Goal: Task Accomplishment & Management: Use online tool/utility

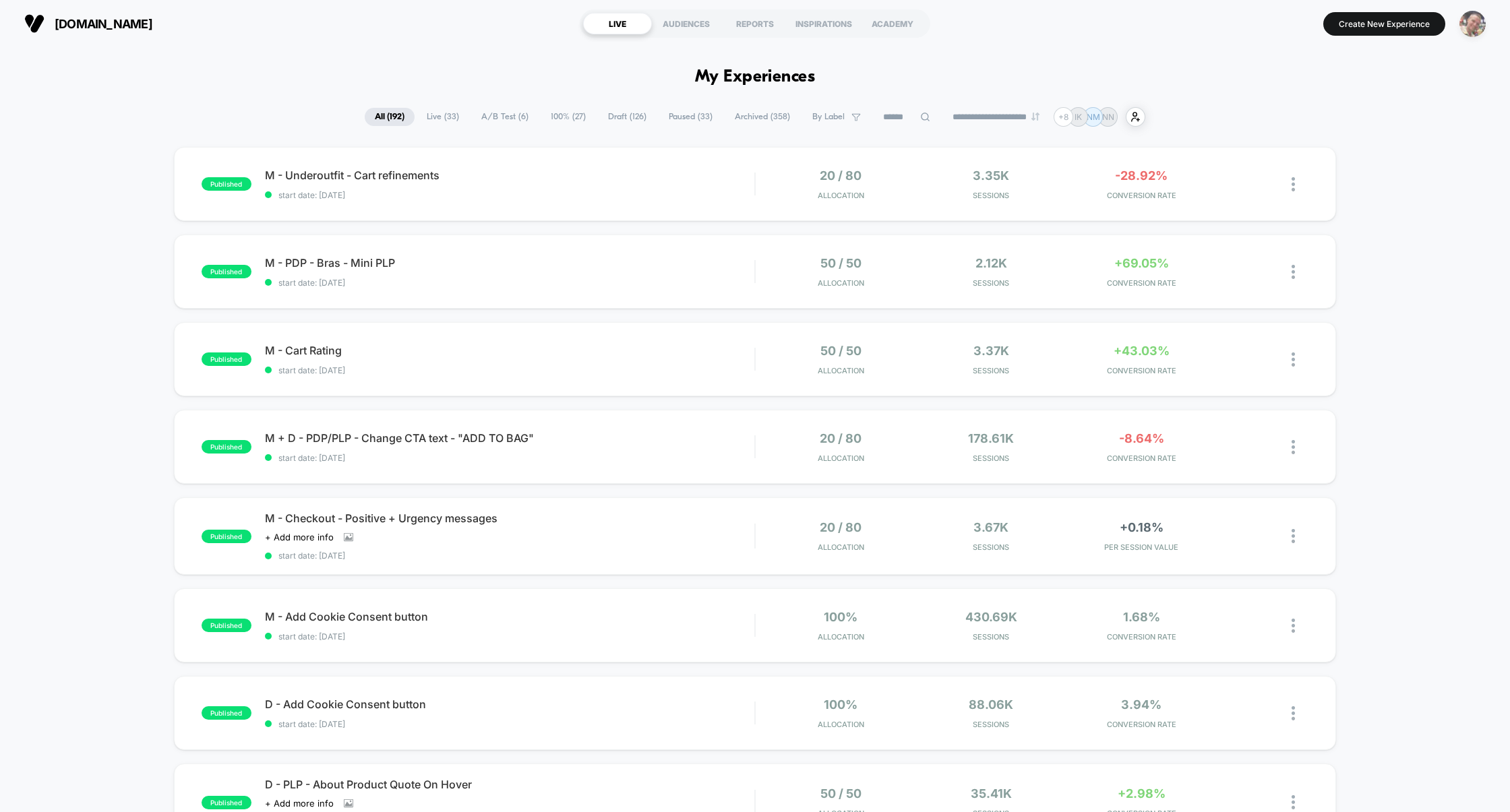
click at [1477, 24] on img "button" at bounding box center [1472, 24] width 26 height 26
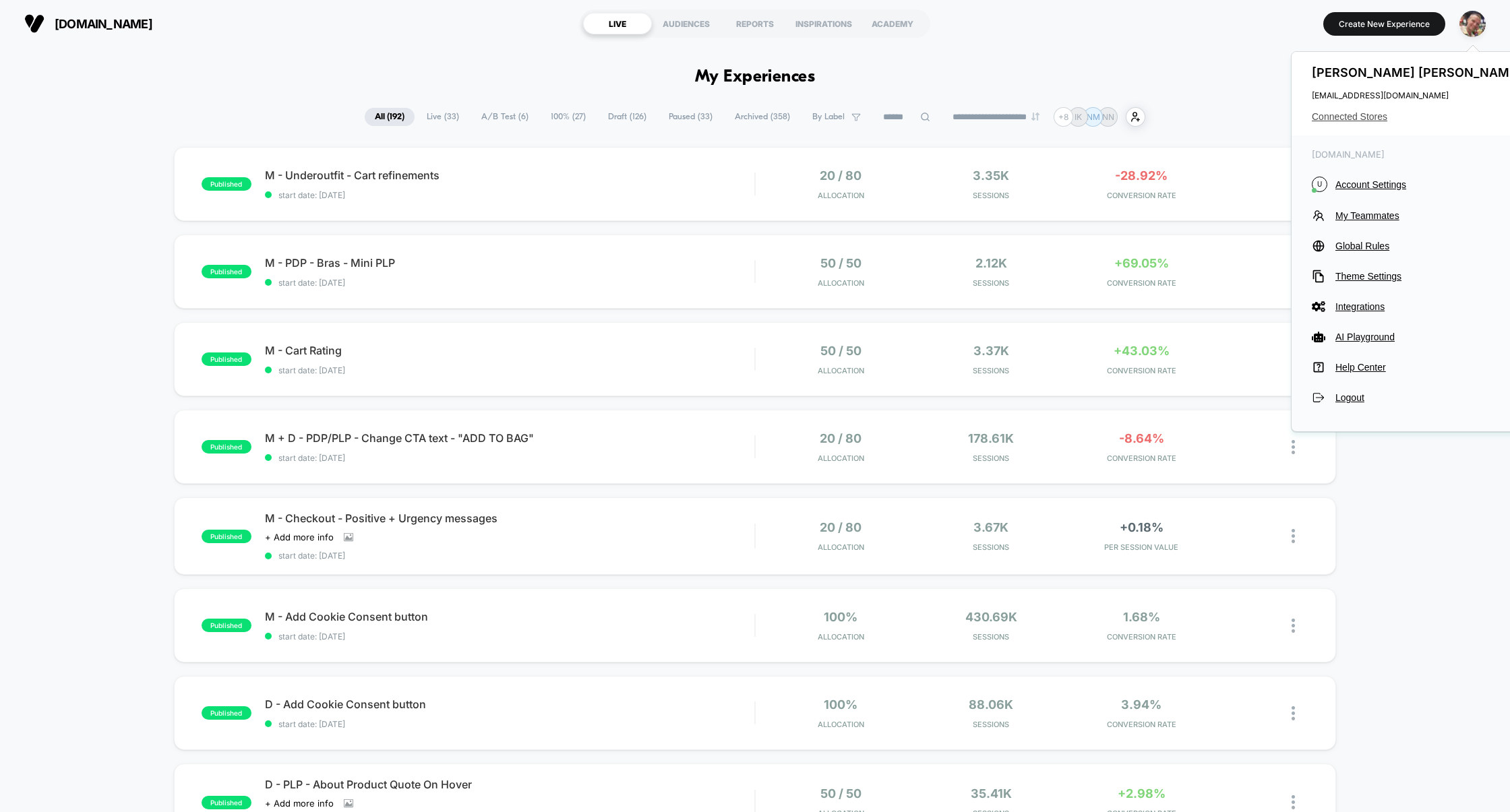
click at [1362, 117] on span "Connected Stores" at bounding box center [1418, 117] width 213 height 11
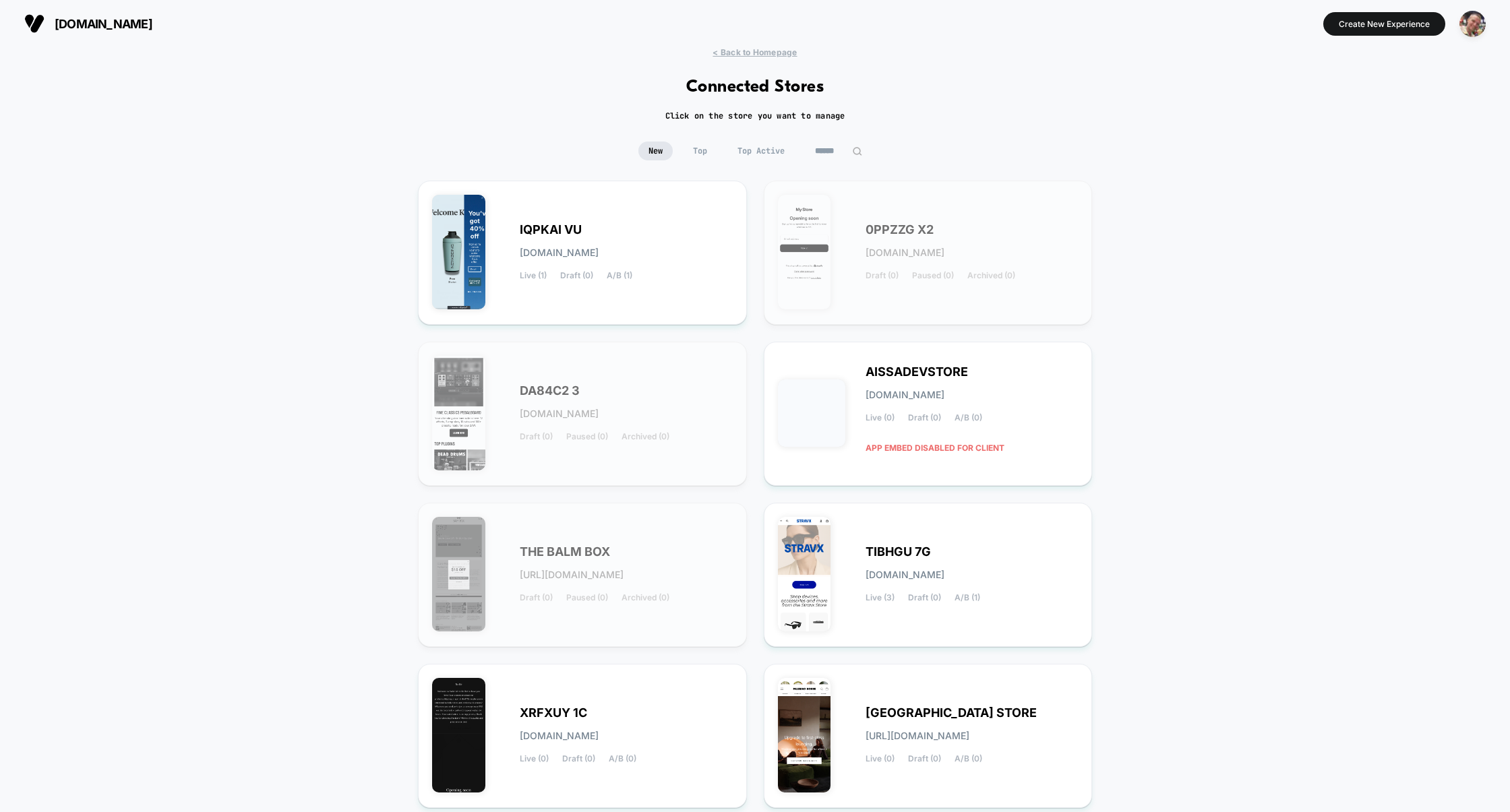
click at [697, 150] on span "Top" at bounding box center [699, 152] width 34 height 19
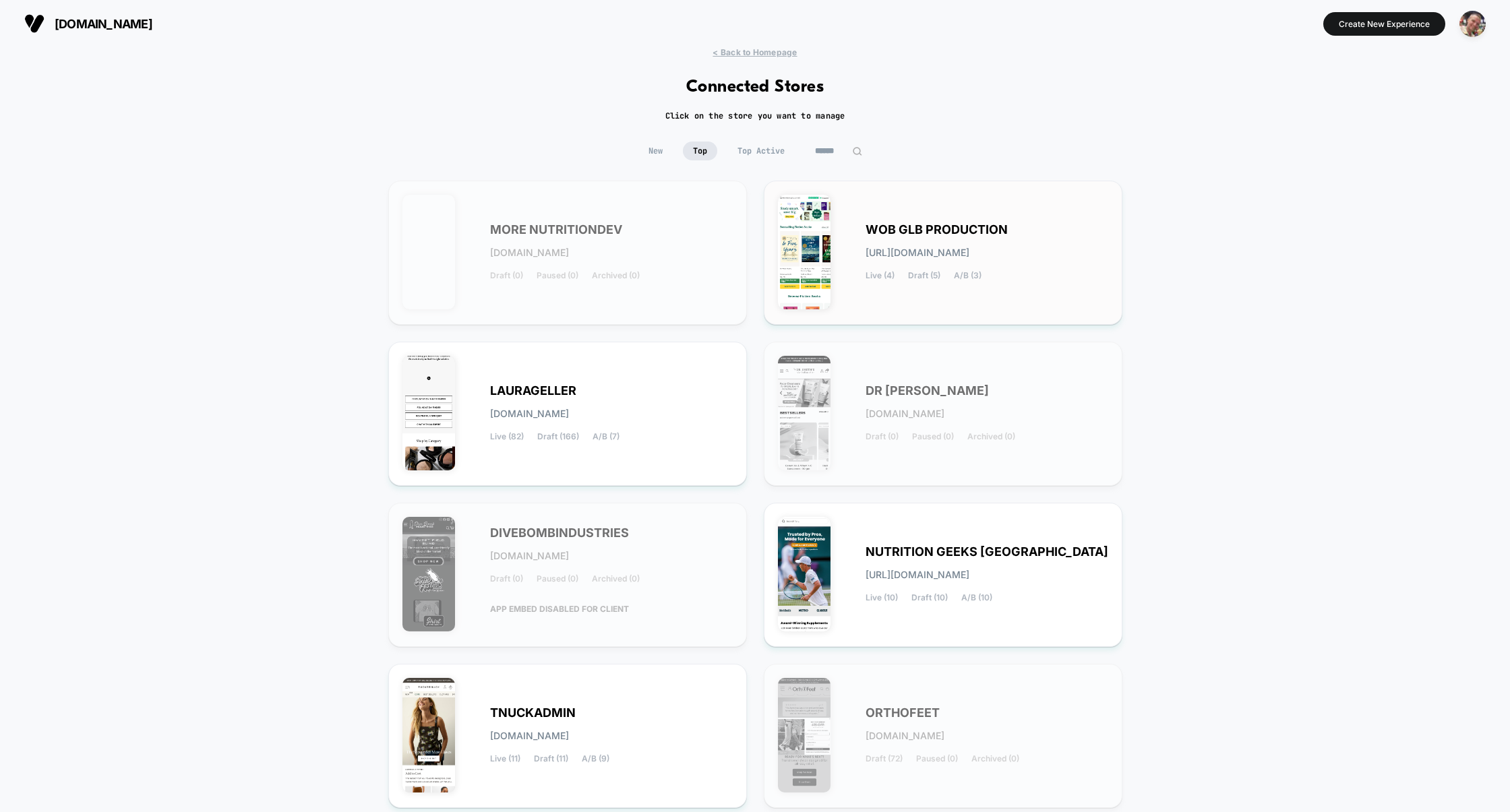
click at [927, 225] on span "WOB GLB PRODUCTION" at bounding box center [937, 229] width 142 height 10
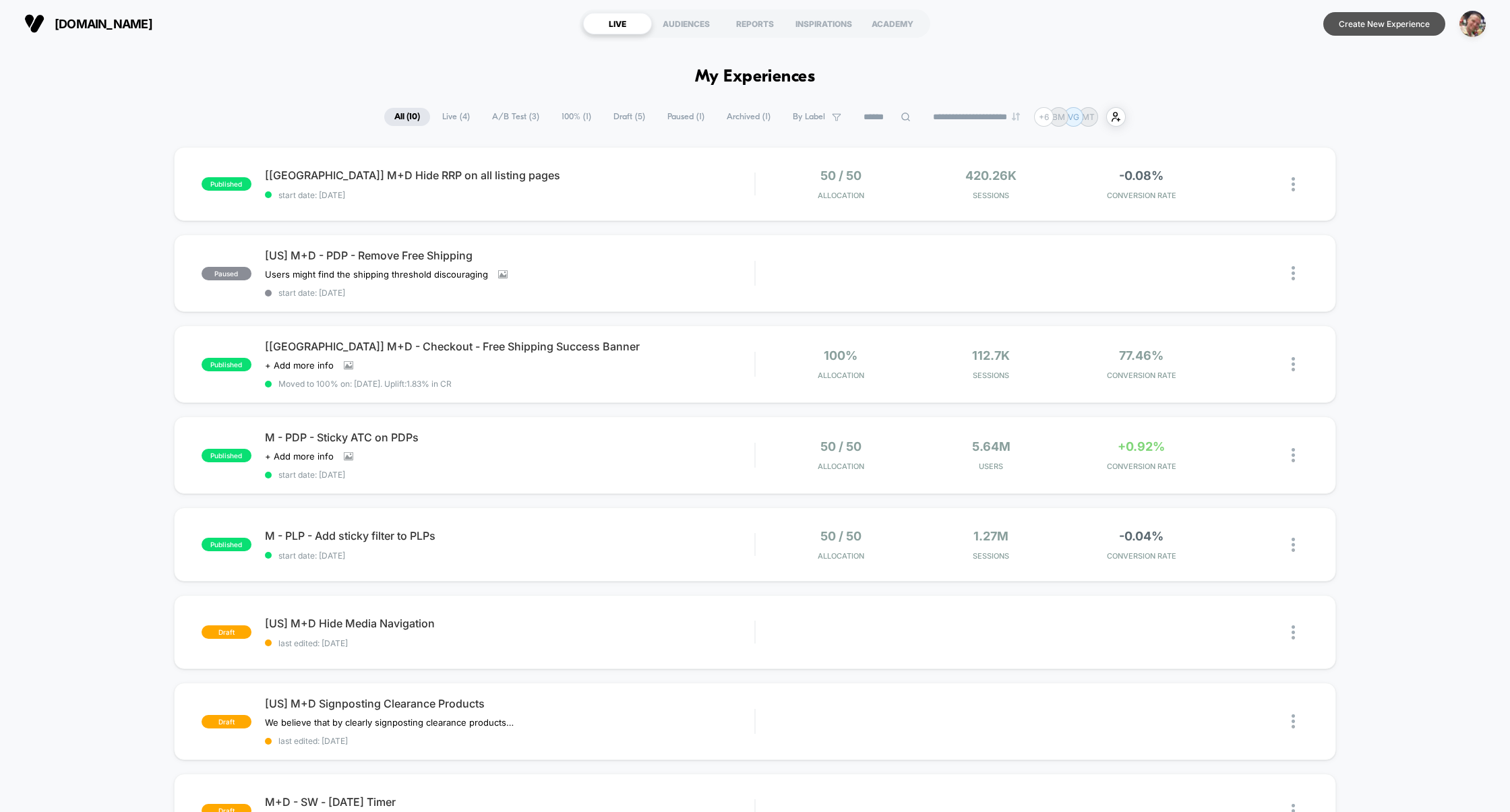
click at [1365, 32] on button "Create New Experience" at bounding box center [1384, 24] width 122 height 24
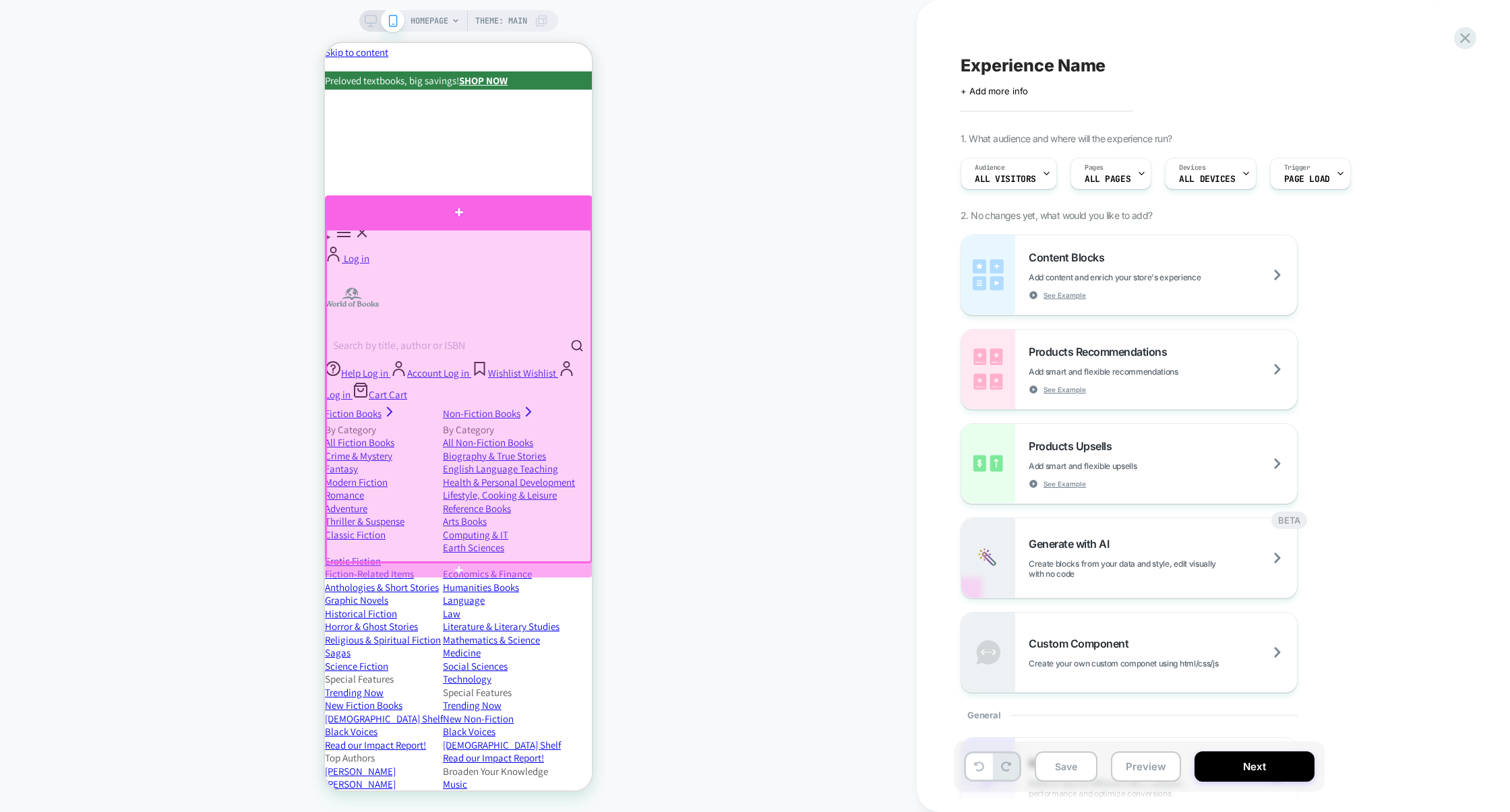
click at [545, 222] on div at bounding box center [458, 212] width 267 height 33
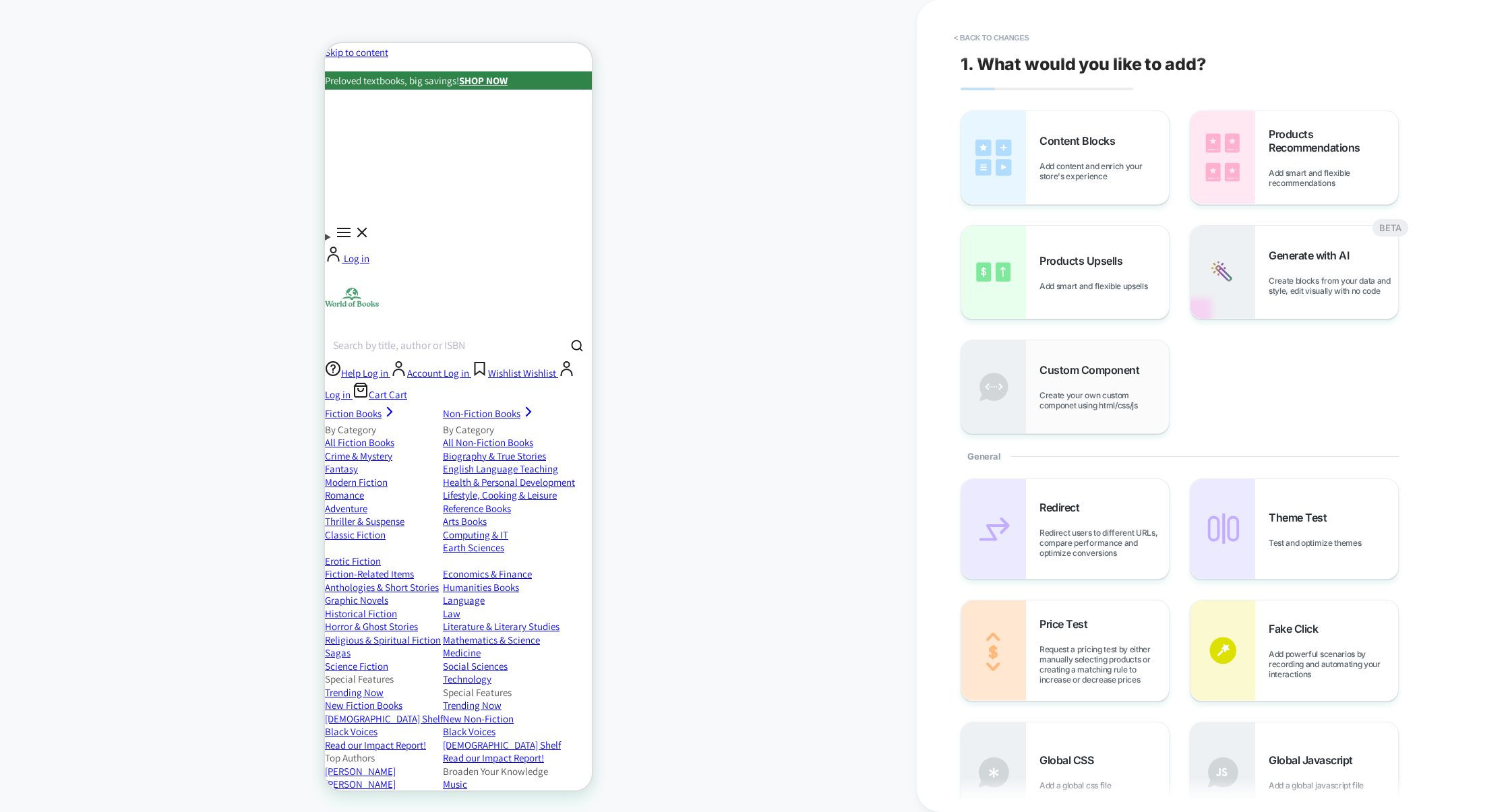
click at [1078, 396] on span "Create your own custom componet using html/css/js" at bounding box center [1104, 399] width 130 height 20
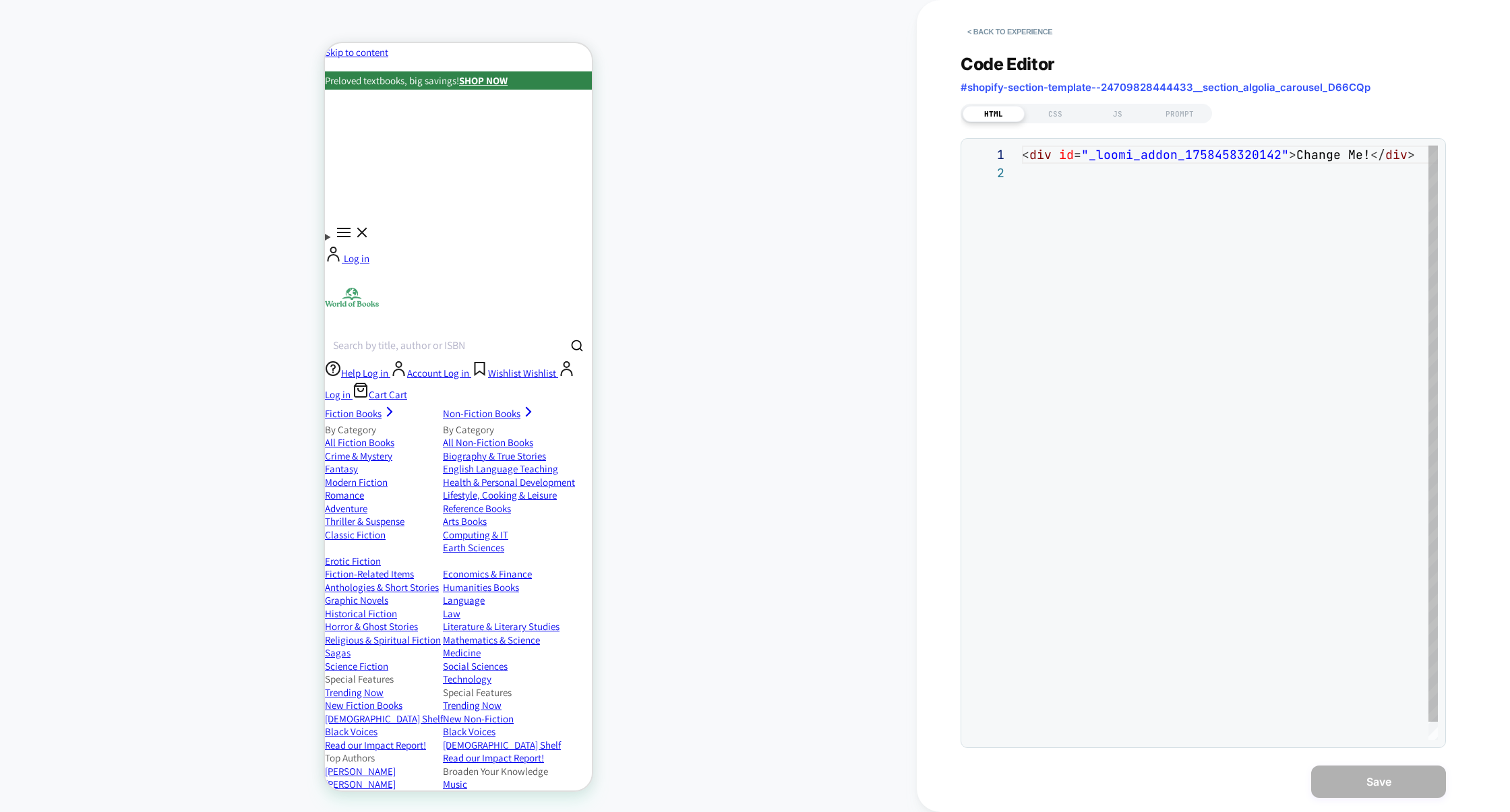
scroll to position [18, 0]
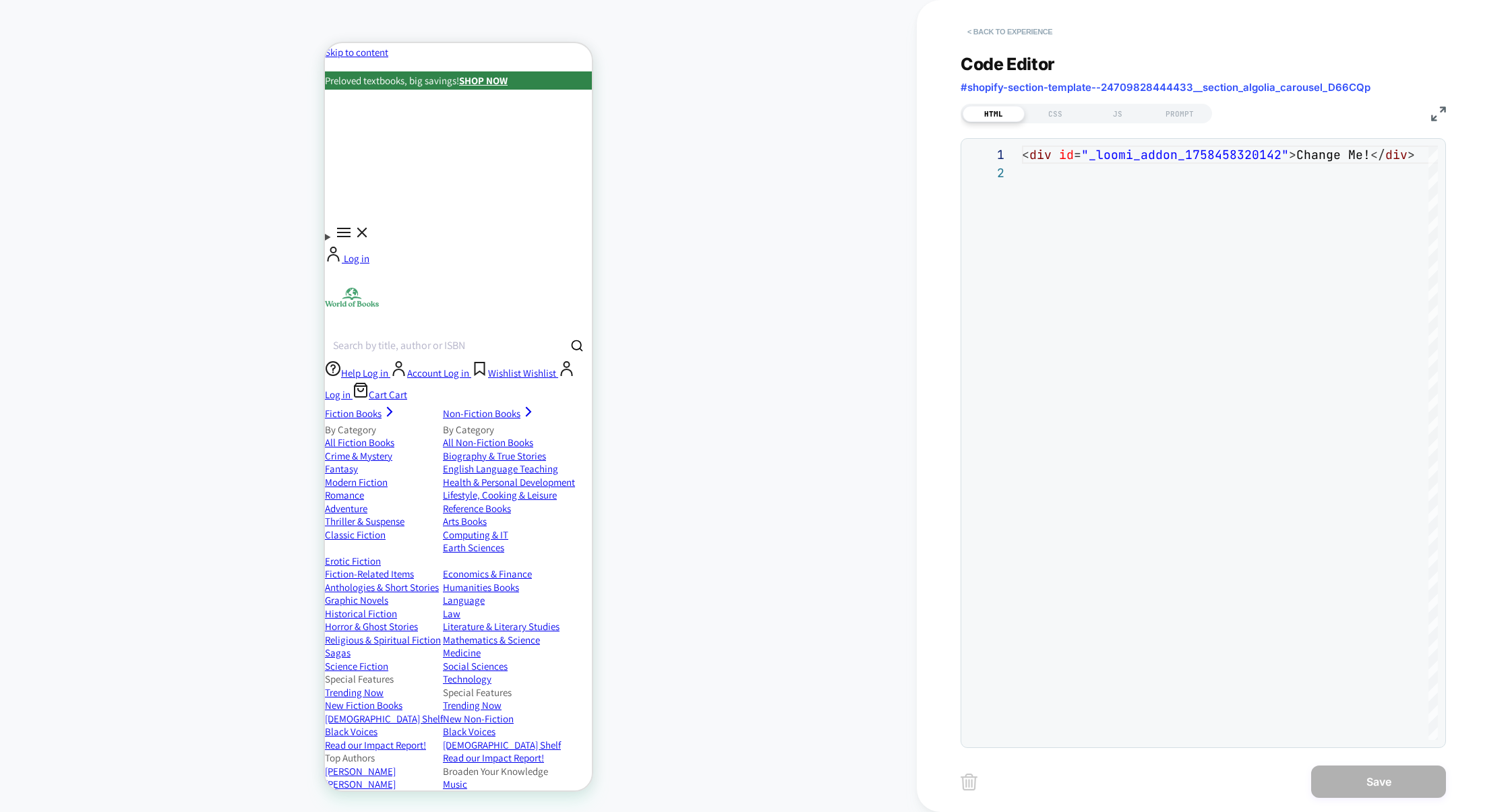
click at [1038, 39] on button "< Back to experience" at bounding box center [1010, 32] width 98 height 22
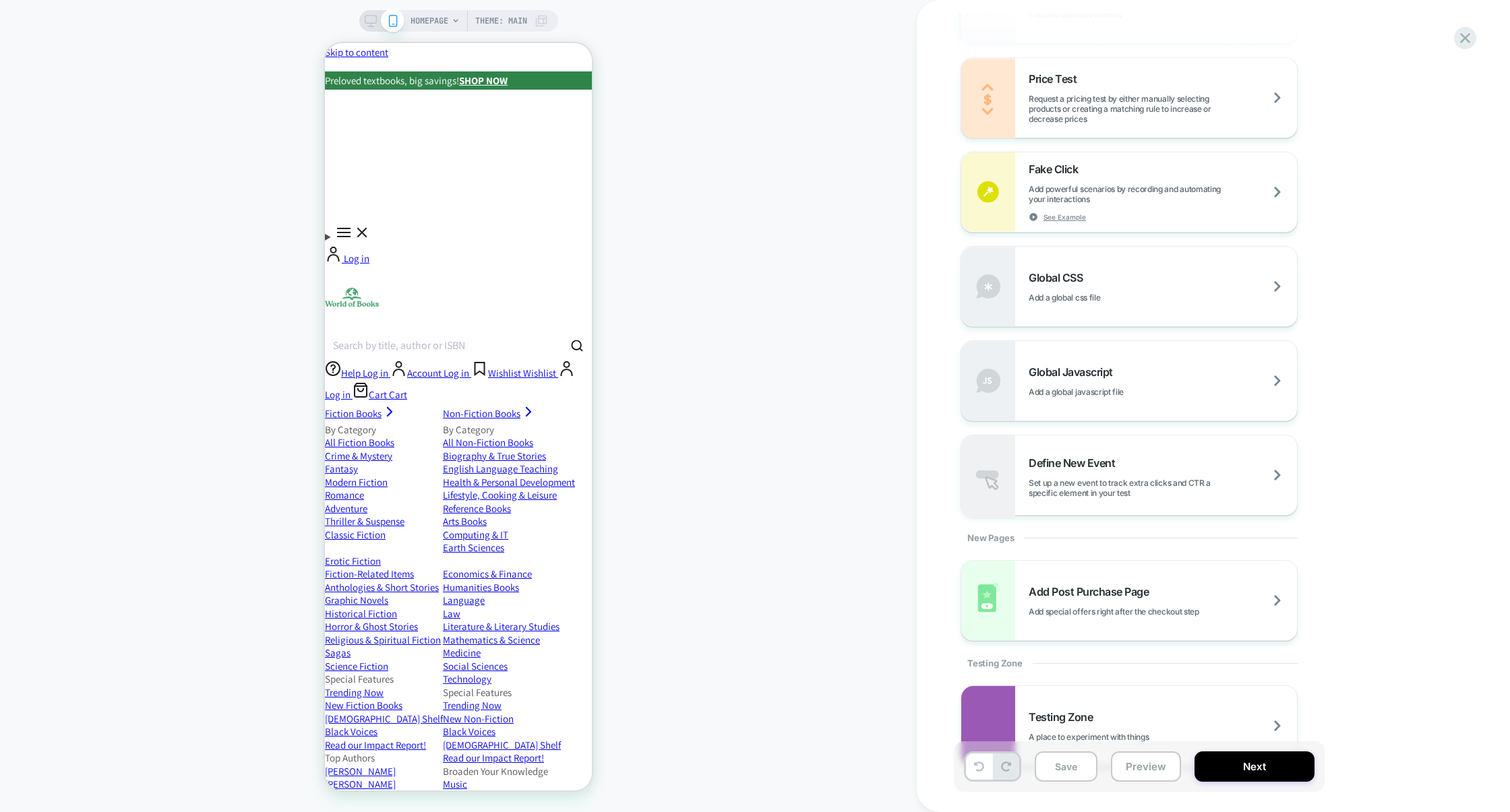
scroll to position [908, 0]
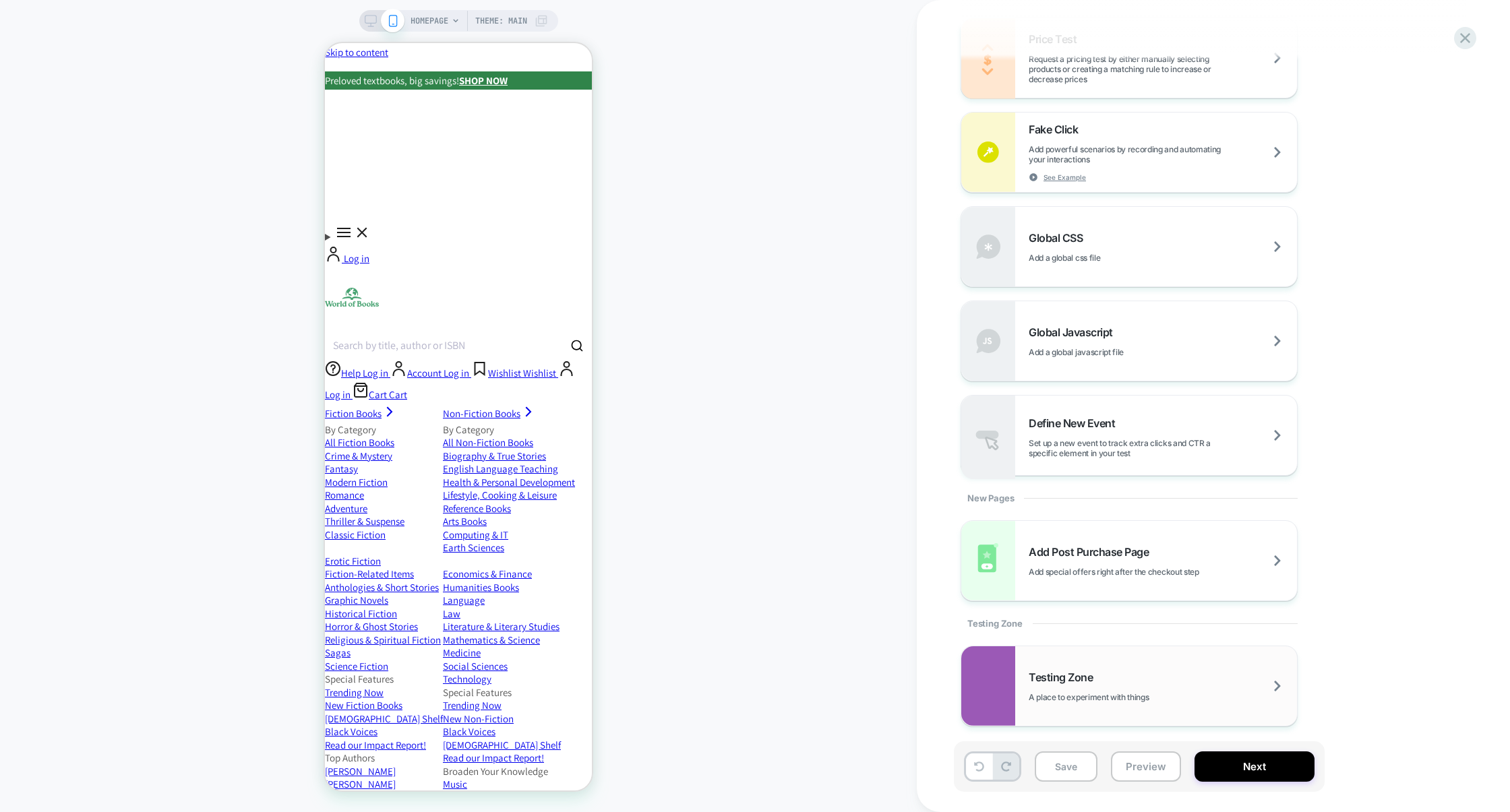
click at [1047, 670] on span "Testing Zone" at bounding box center [1064, 676] width 71 height 13
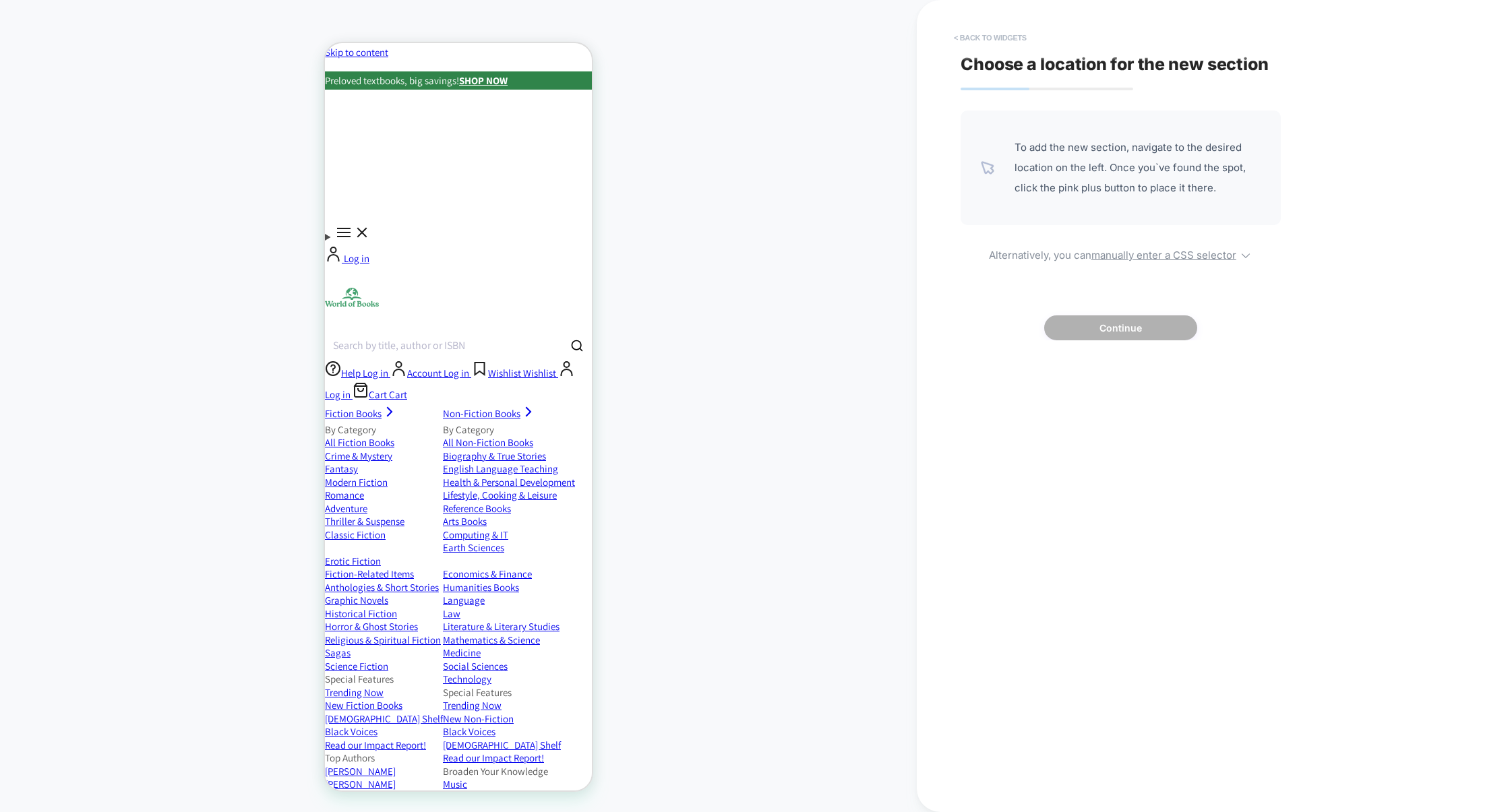
click at [1019, 41] on button "< Back to widgets" at bounding box center [990, 38] width 86 height 22
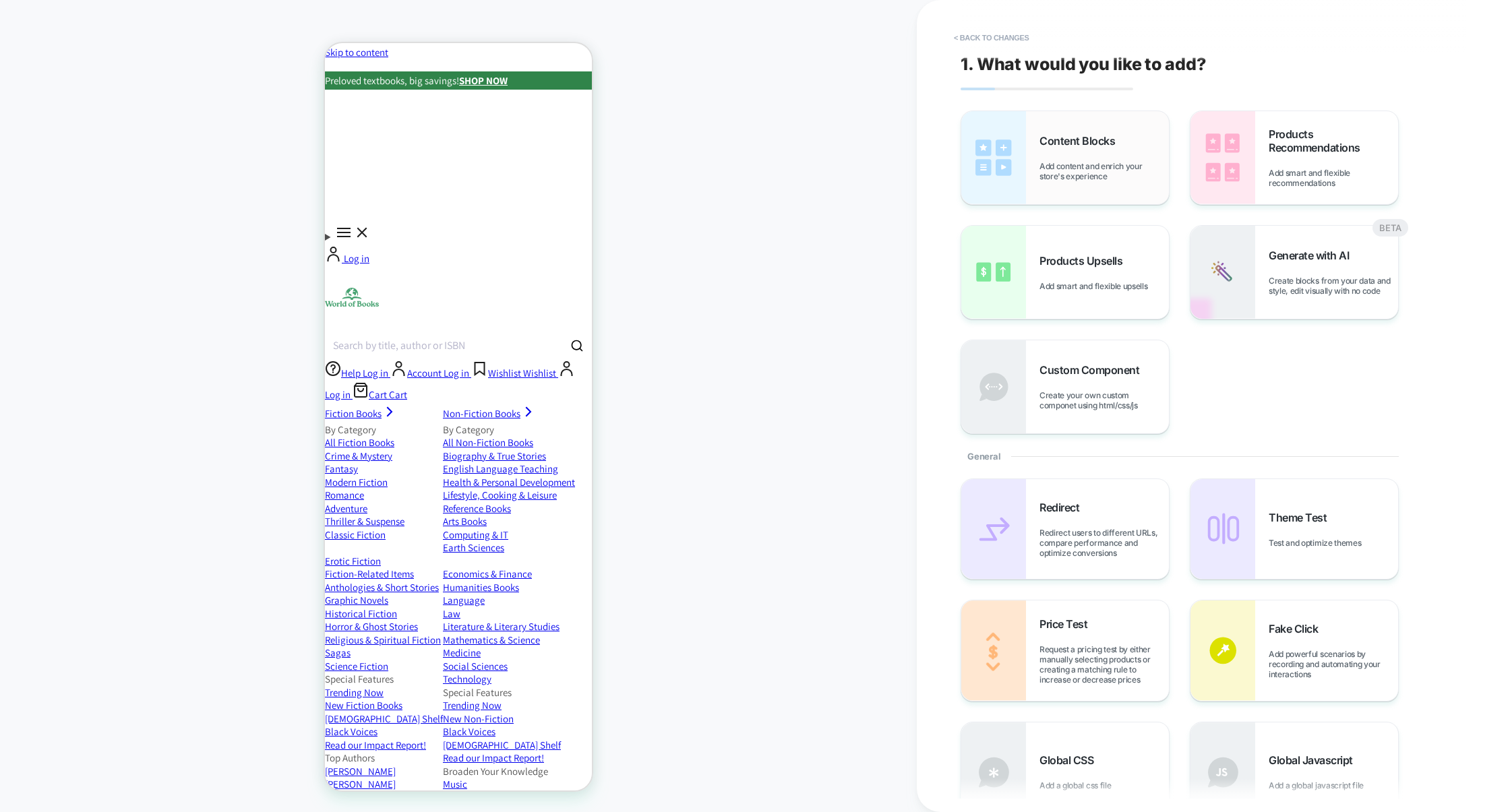
click at [1082, 170] on span "Add content and enrich your store's experience" at bounding box center [1104, 171] width 130 height 20
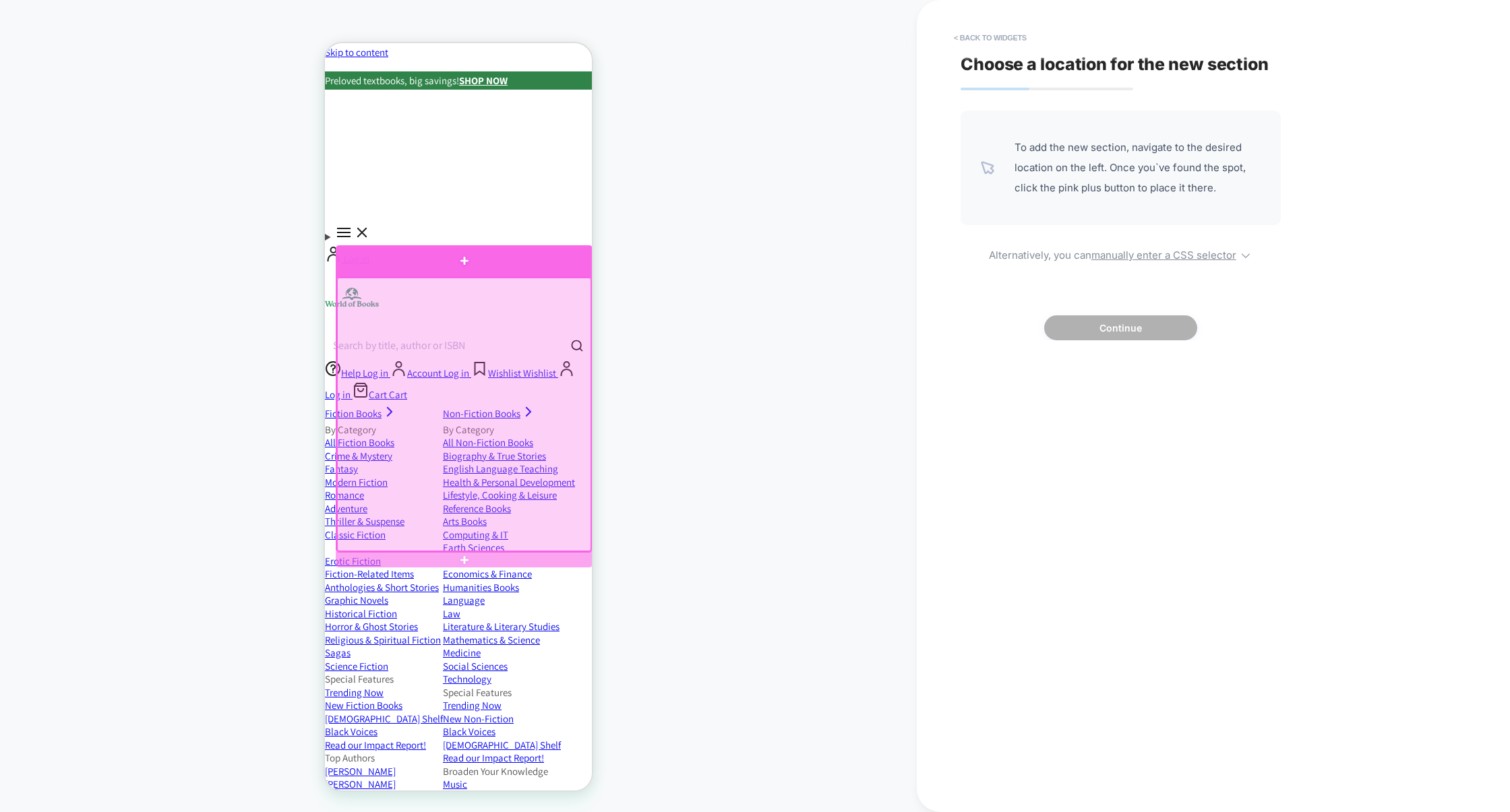
click at [504, 265] on div at bounding box center [464, 261] width 257 height 32
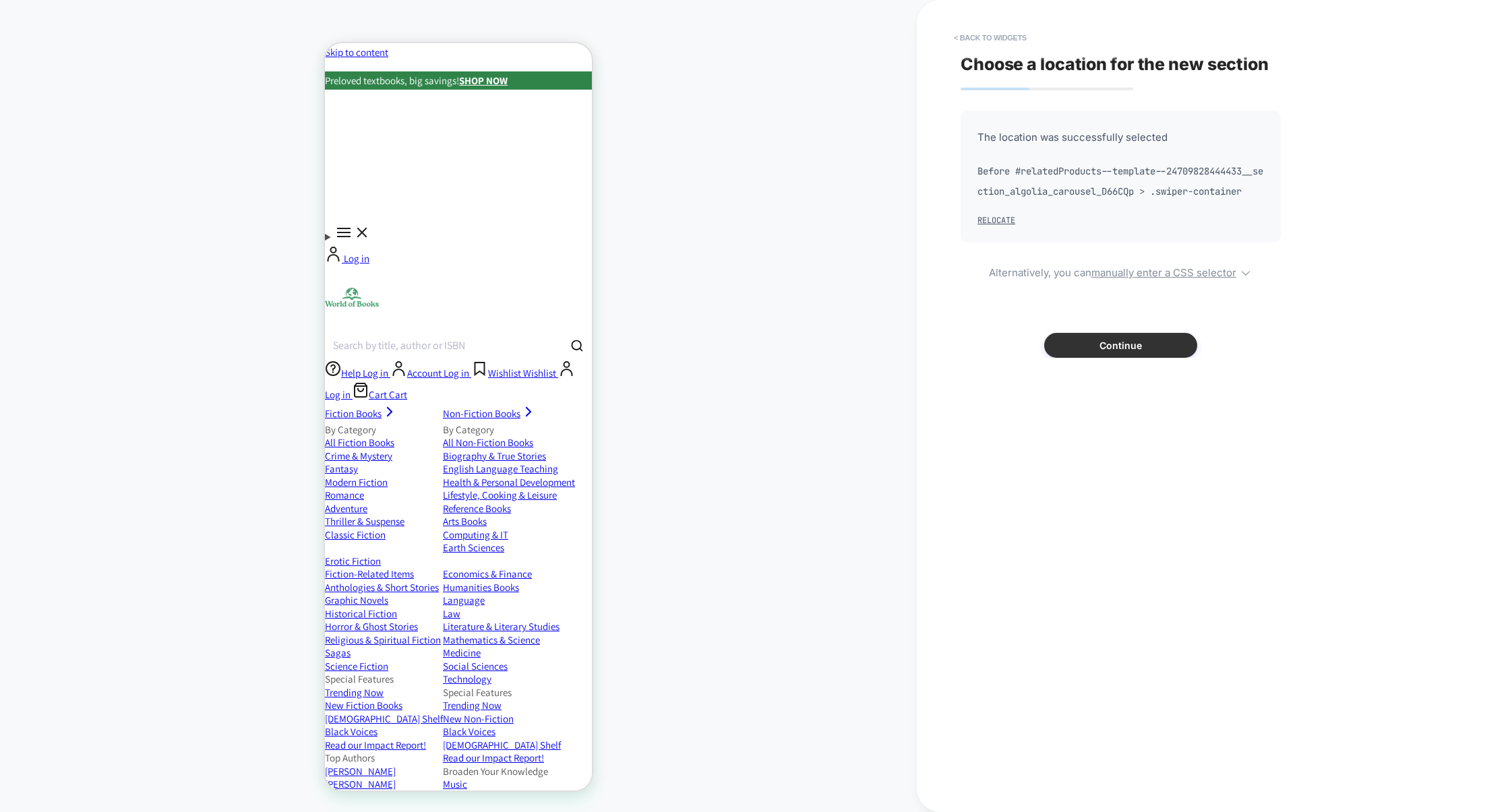
click at [1144, 357] on button "Continue" at bounding box center [1120, 345] width 153 height 25
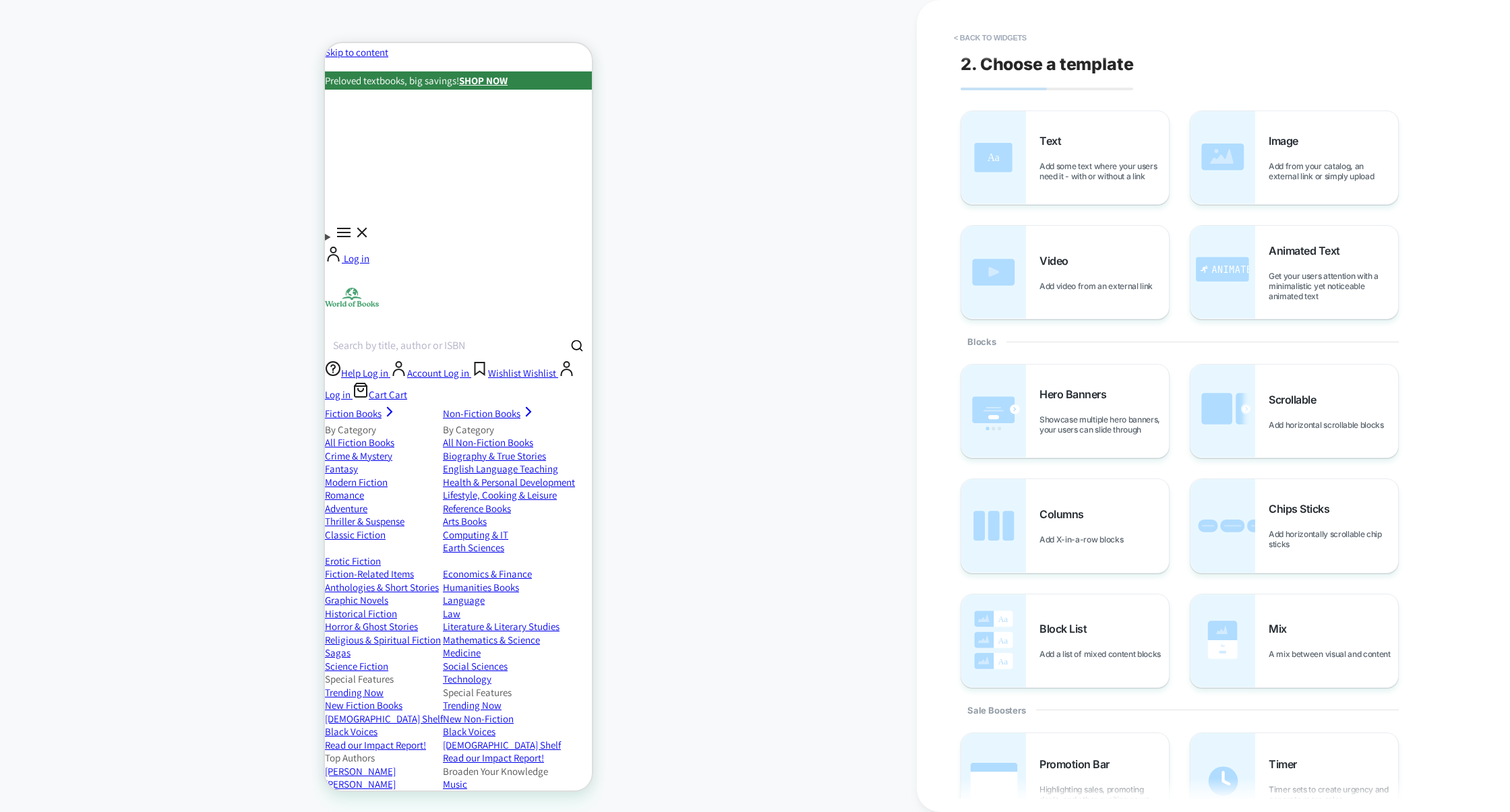
scroll to position [111, 0]
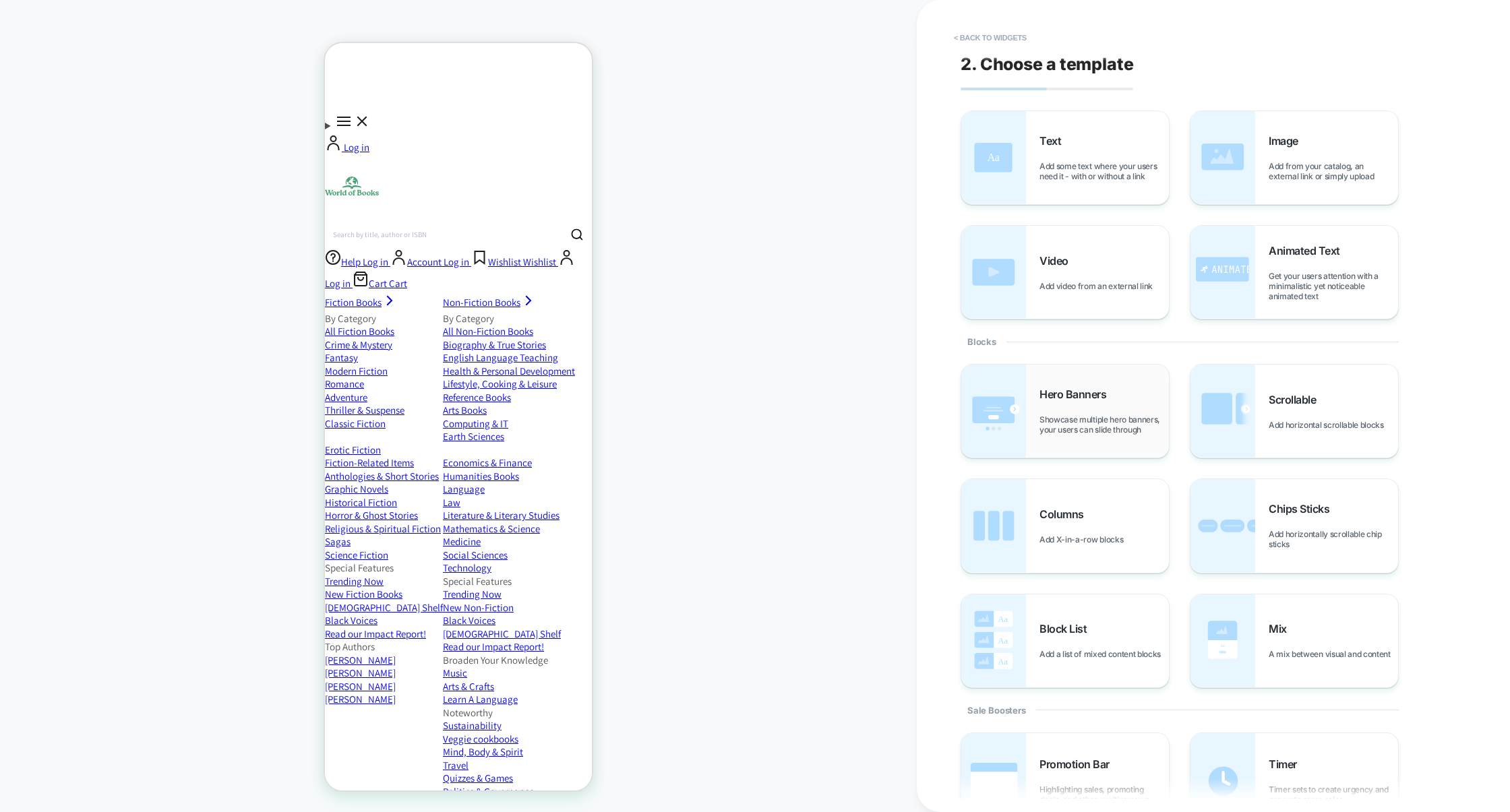
click at [1079, 440] on div "Hero Banners Showcase multiple hero banners, your users can slide through" at bounding box center [1065, 411] width 208 height 93
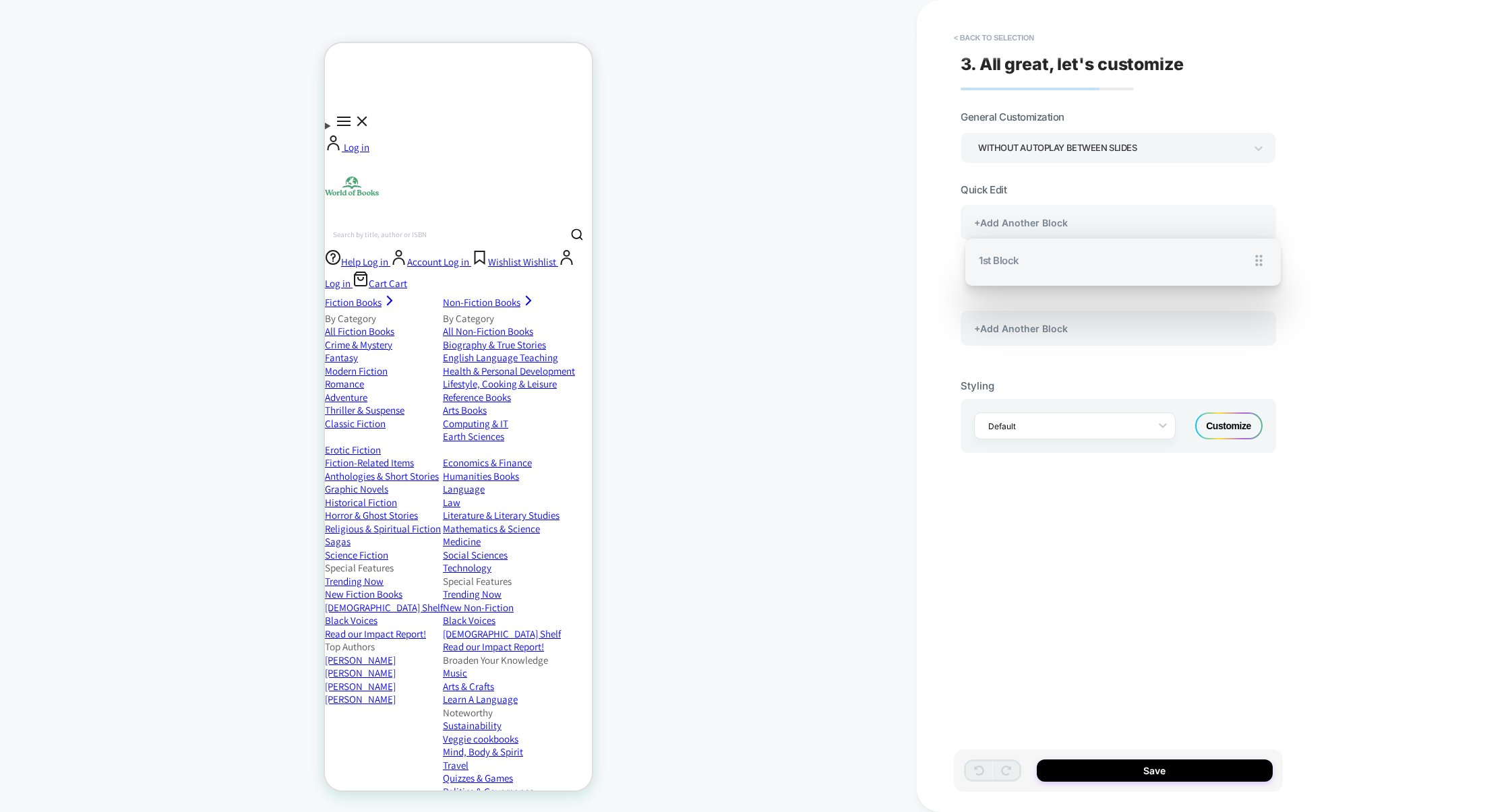
drag, startPoint x: 1244, startPoint y: 273, endPoint x: 1249, endPoint y: 260, distance: 13.9
click at [1249, 260] on div "**********" at bounding box center [1118, 282] width 315 height 154
drag, startPoint x: 1247, startPoint y: 279, endPoint x: 1241, endPoint y: 275, distance: 7.2
click at [1241, 275] on div "**********" at bounding box center [1118, 282] width 315 height 154
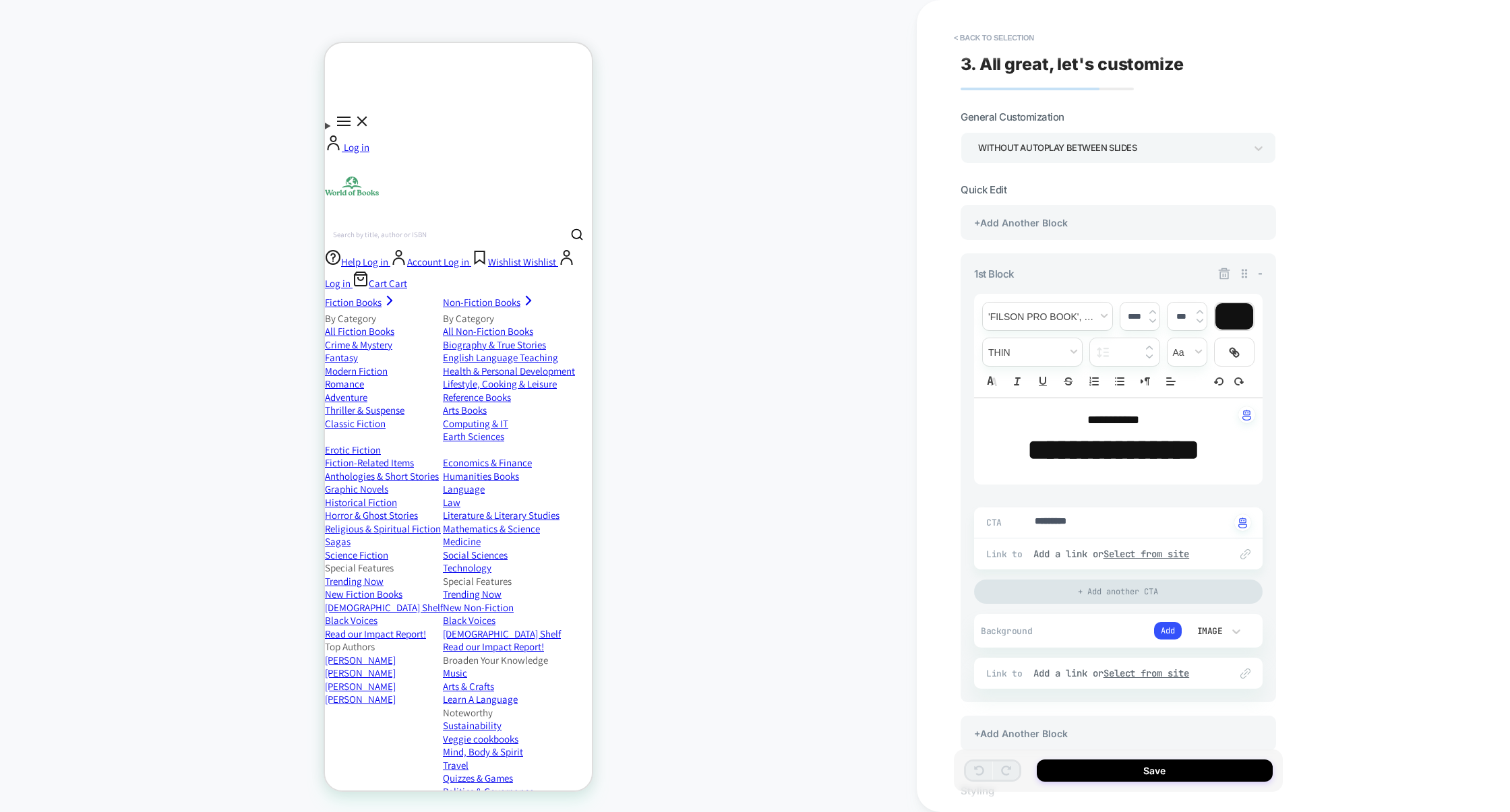
click at [1352, 265] on div "**********" at bounding box center [1213, 406] width 593 height 812
click at [1156, 232] on div "+Add Another Block" at bounding box center [1118, 222] width 315 height 35
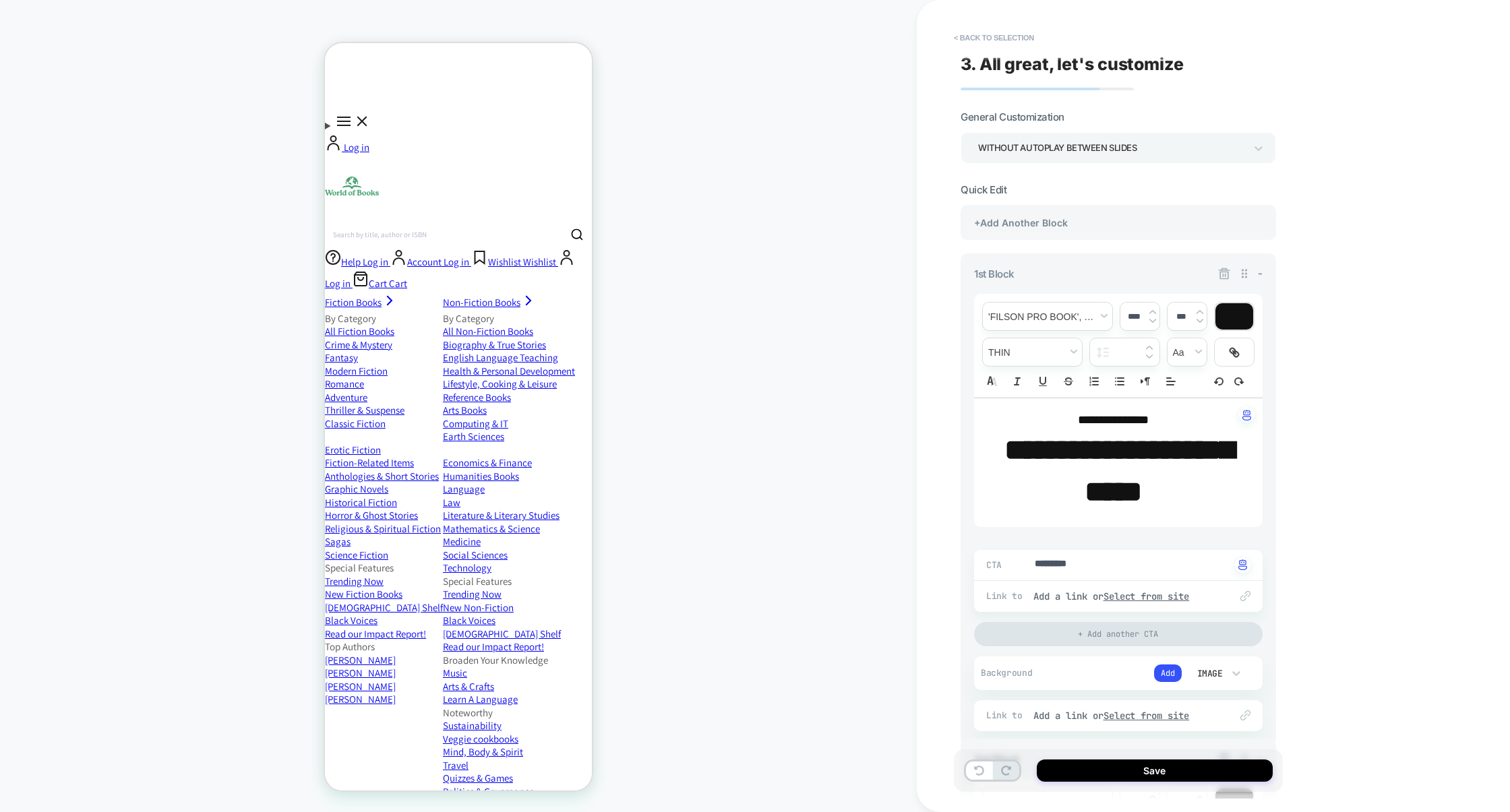
type textarea "*"
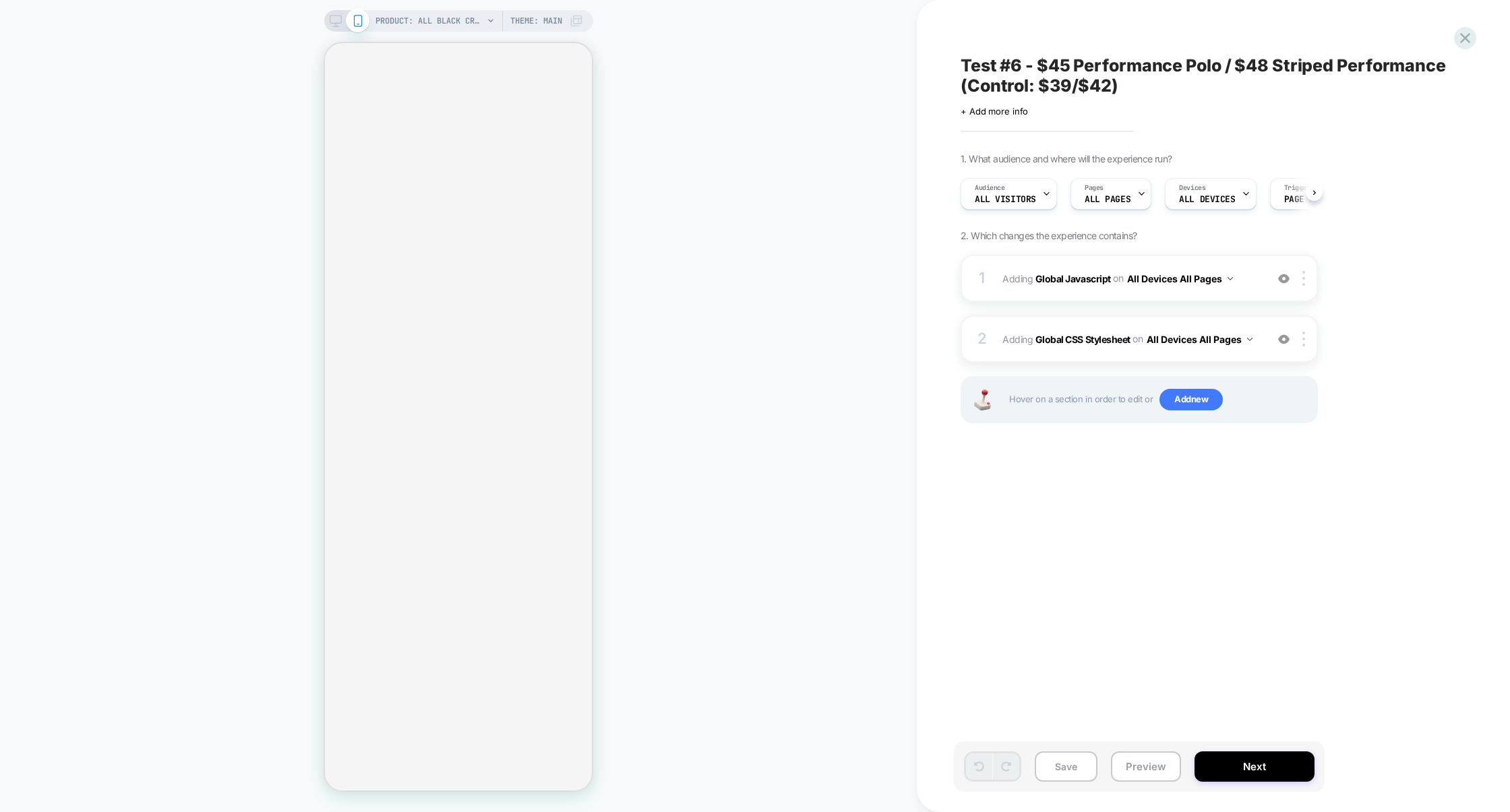
scroll to position [0, 1]
click at [1086, 293] on div "1 Adding Global Javascript on All Devices All Pages Add Before Add After Target…" at bounding box center [1139, 279] width 358 height 47
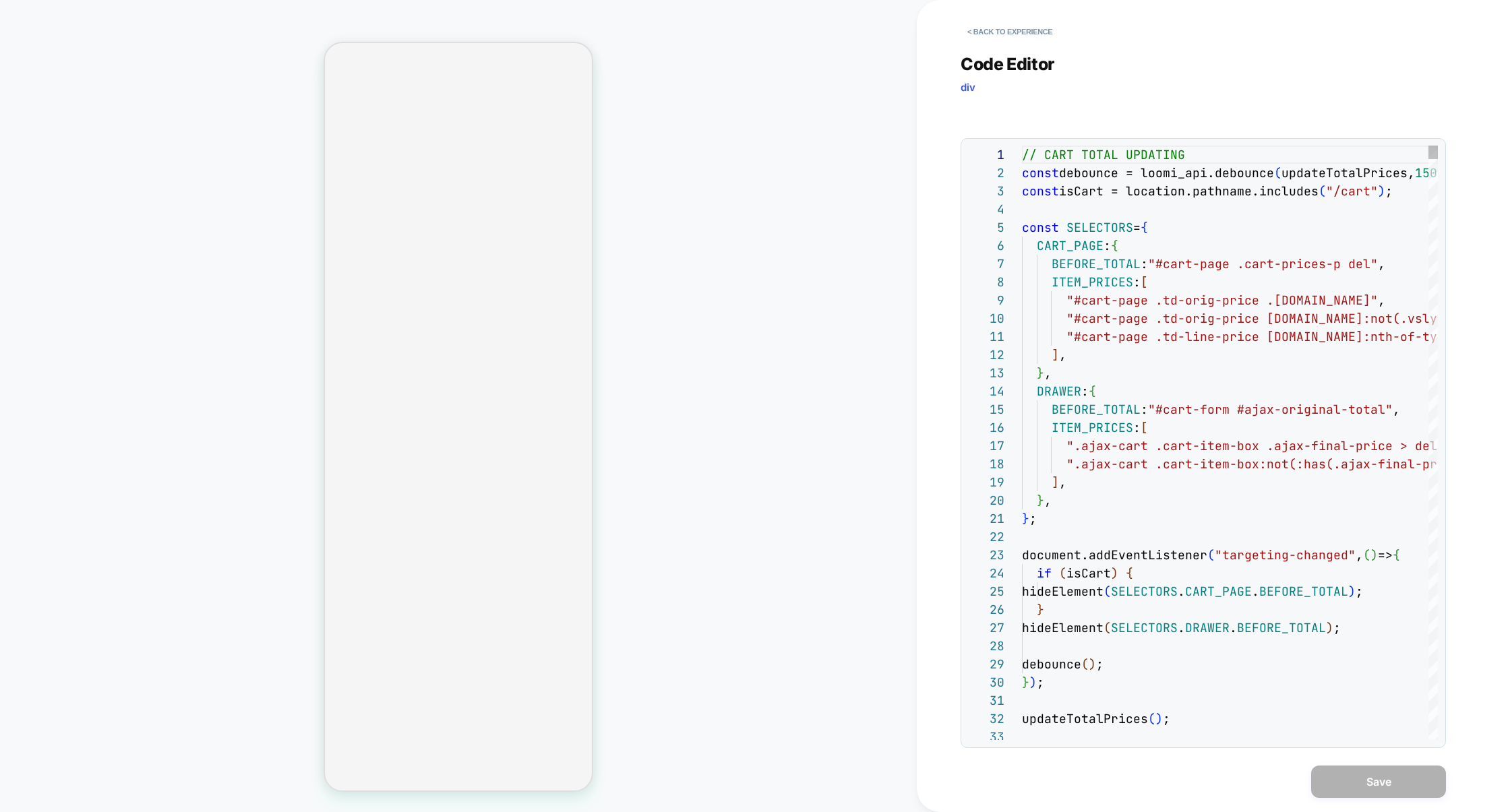
scroll to position [182, 0]
click at [1440, 116] on img at bounding box center [1438, 114] width 15 height 15
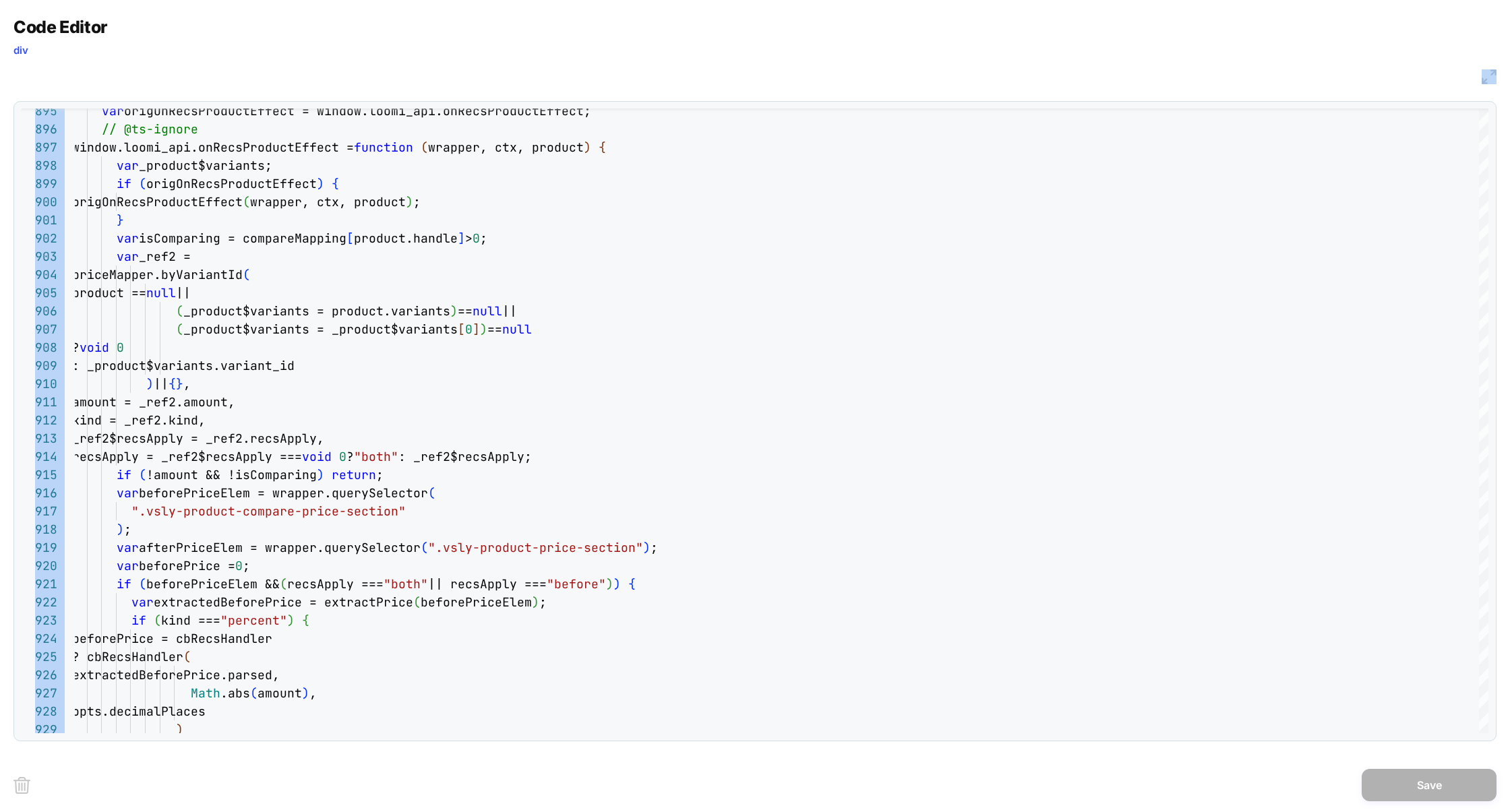
drag, startPoint x: 1488, startPoint y: 398, endPoint x: 1481, endPoint y: 74, distance: 324.1
click at [1481, 74] on div "Code Editor div JS 929 925 926 927 928 922 923 924 919 920 921 915 916 917 918 …" at bounding box center [755, 378] width 1483 height 724
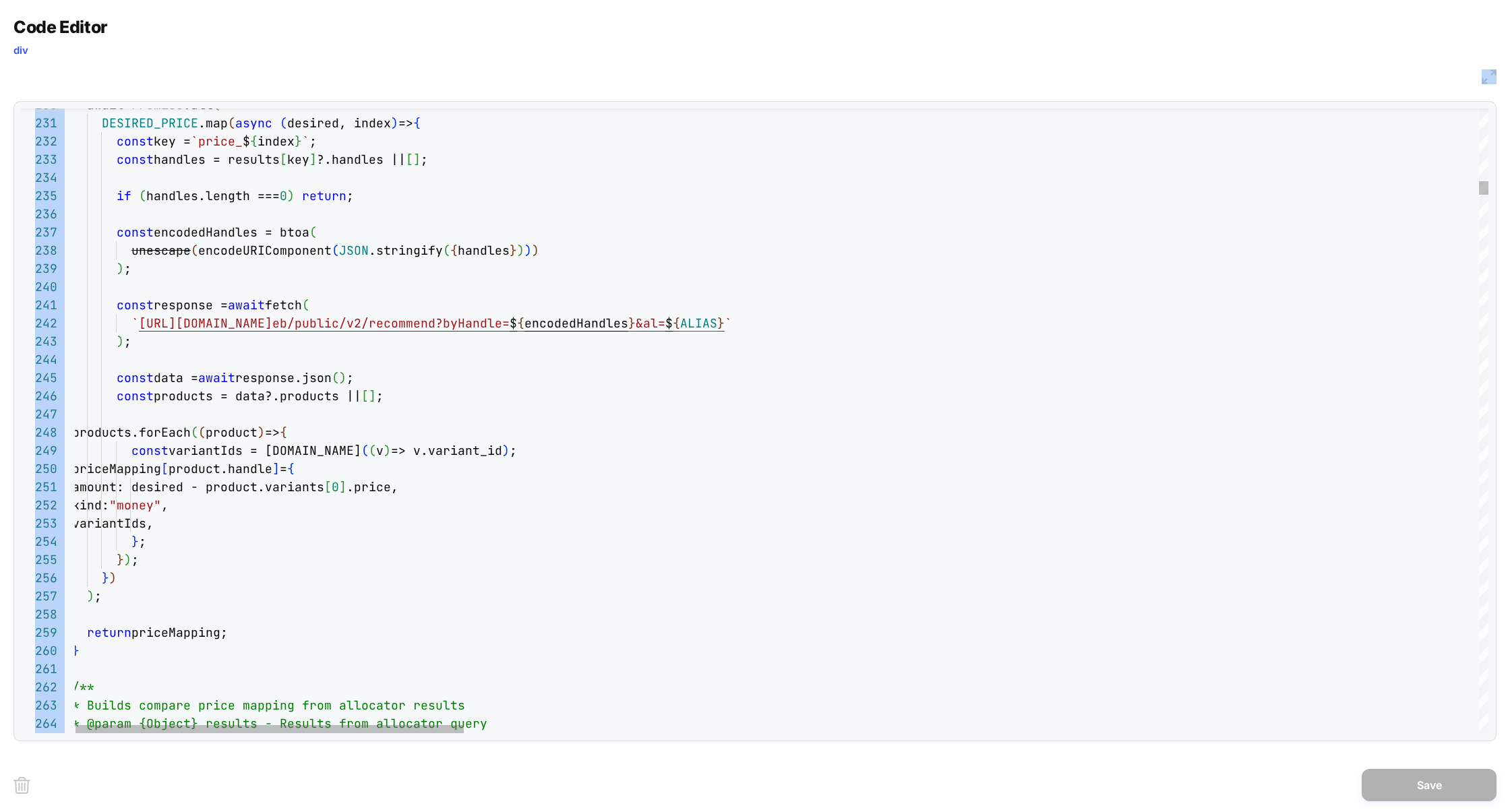
type textarea "**********"
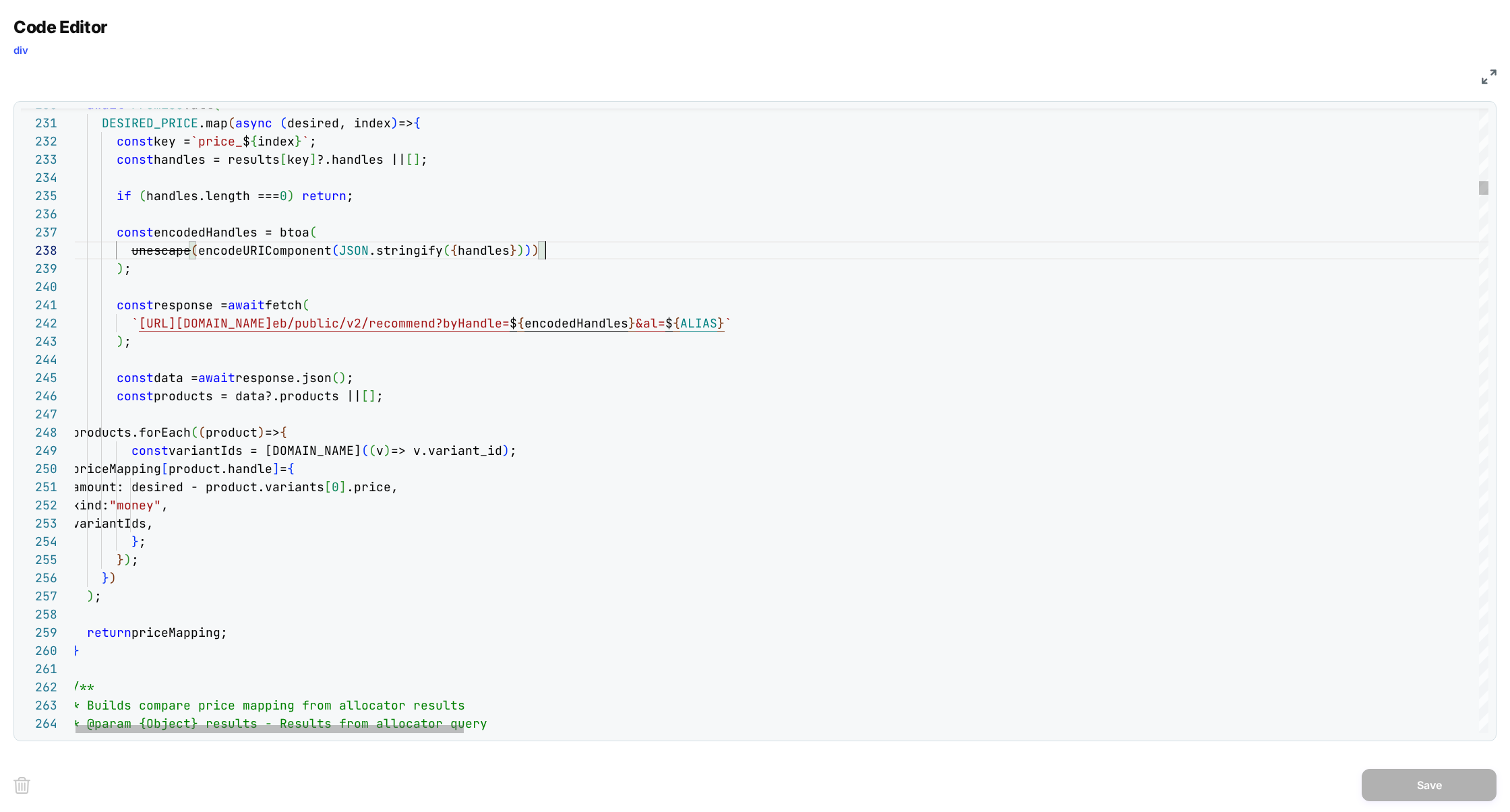
scroll to position [127, 472]
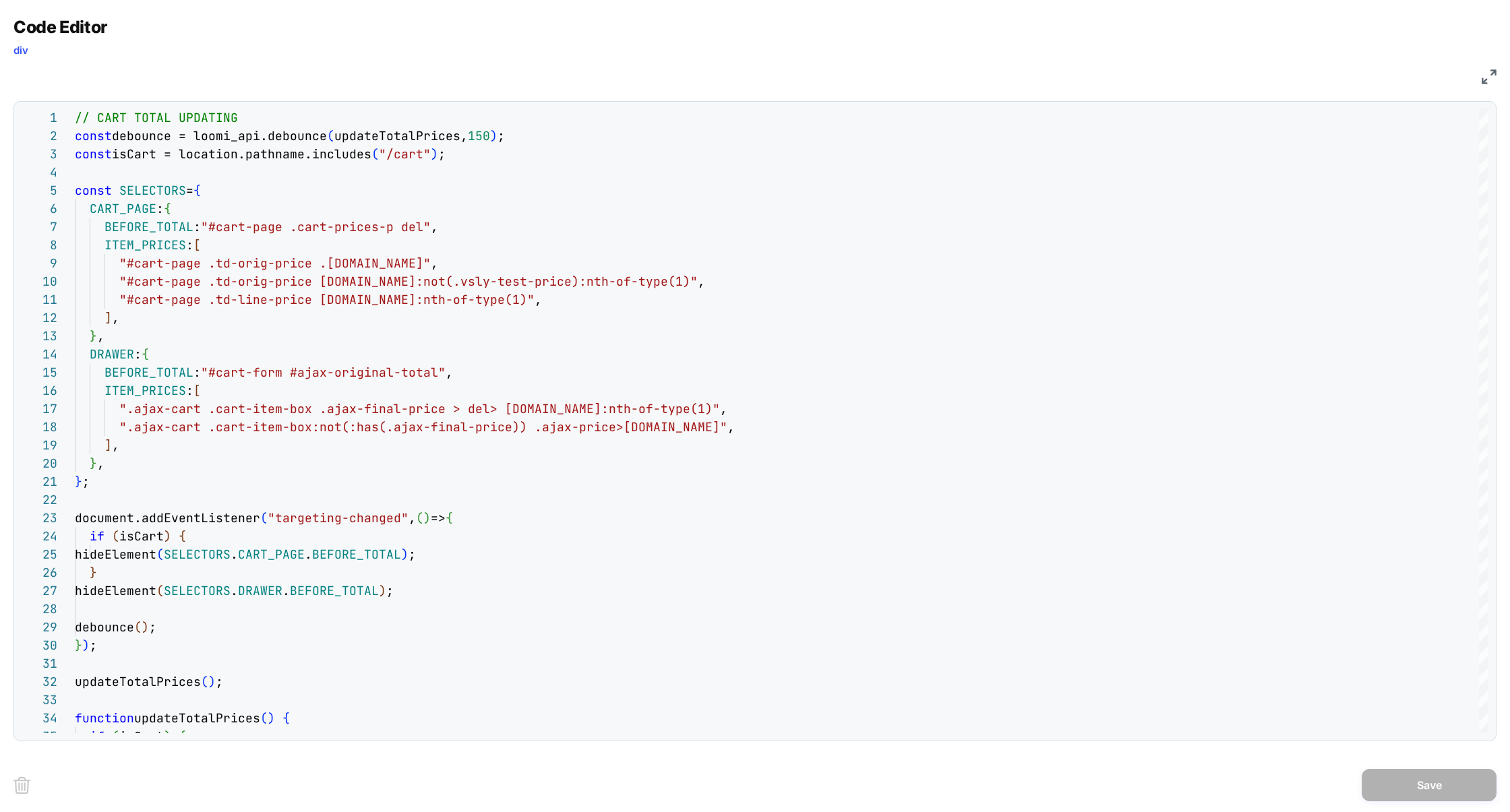
click at [1485, 82] on img at bounding box center [1489, 76] width 15 height 15
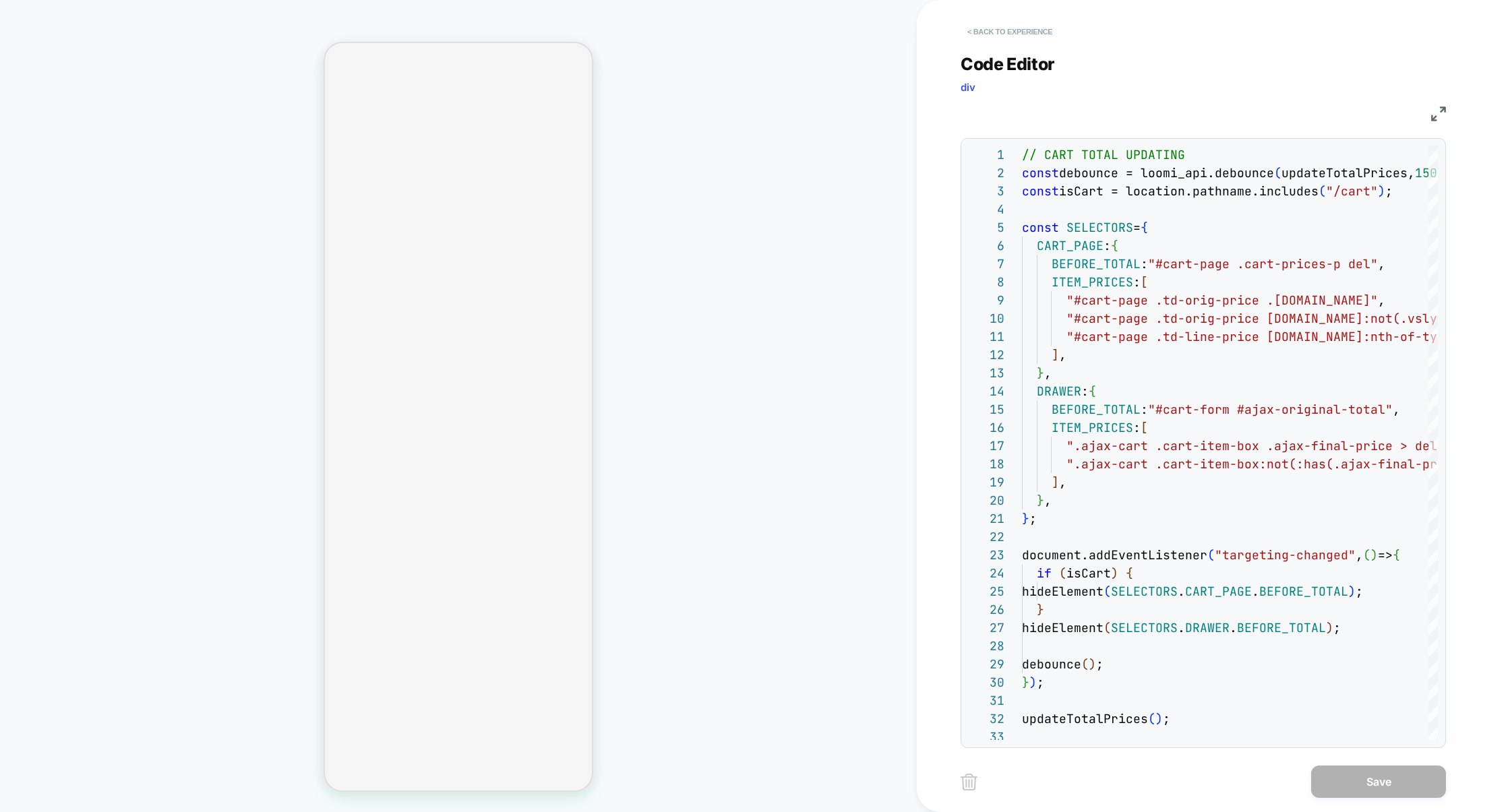
click at [1009, 27] on button "< Back to experience" at bounding box center [1010, 32] width 98 height 22
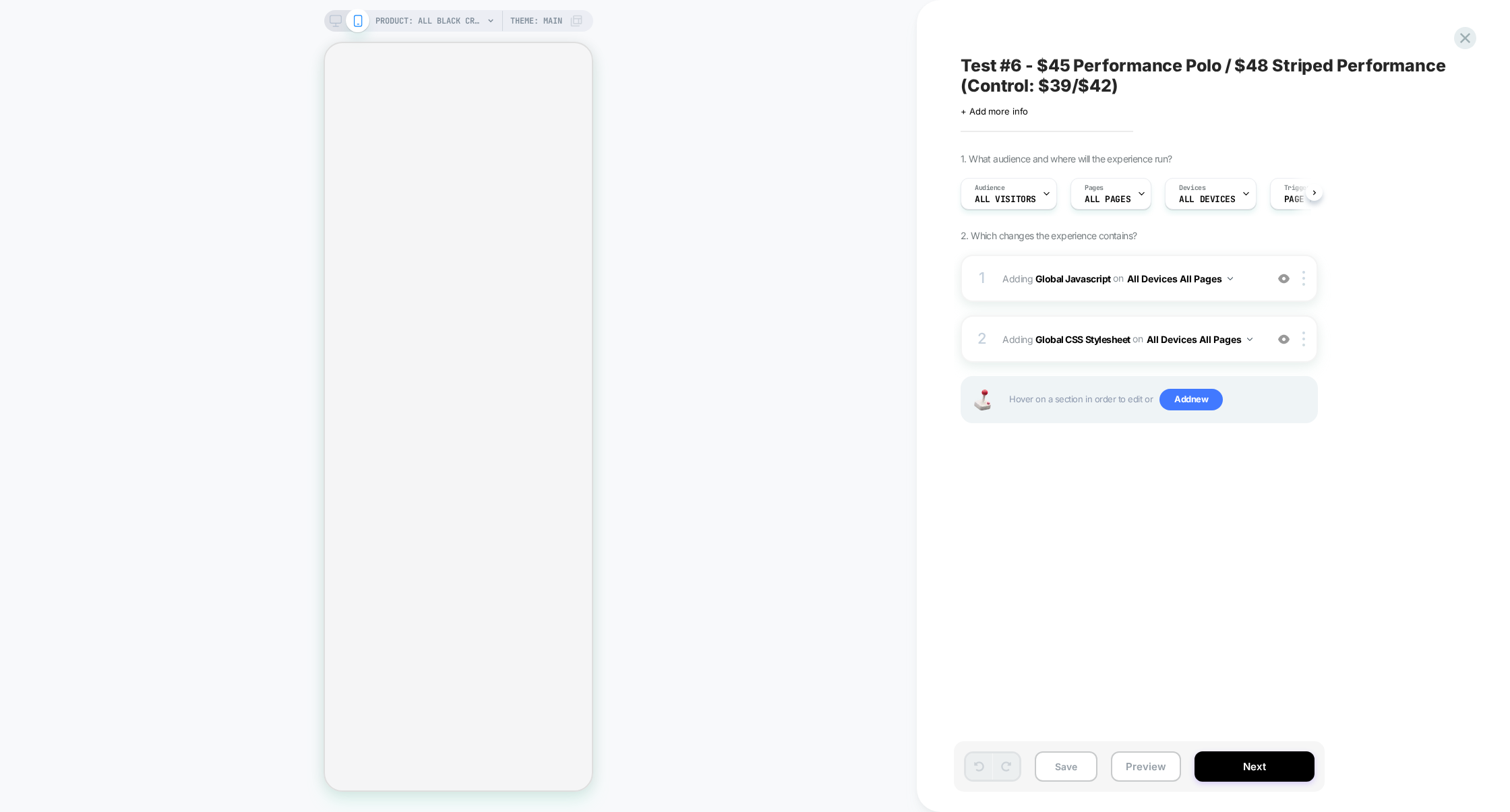
scroll to position [0, 1]
click at [1459, 44] on icon at bounding box center [1464, 38] width 18 height 18
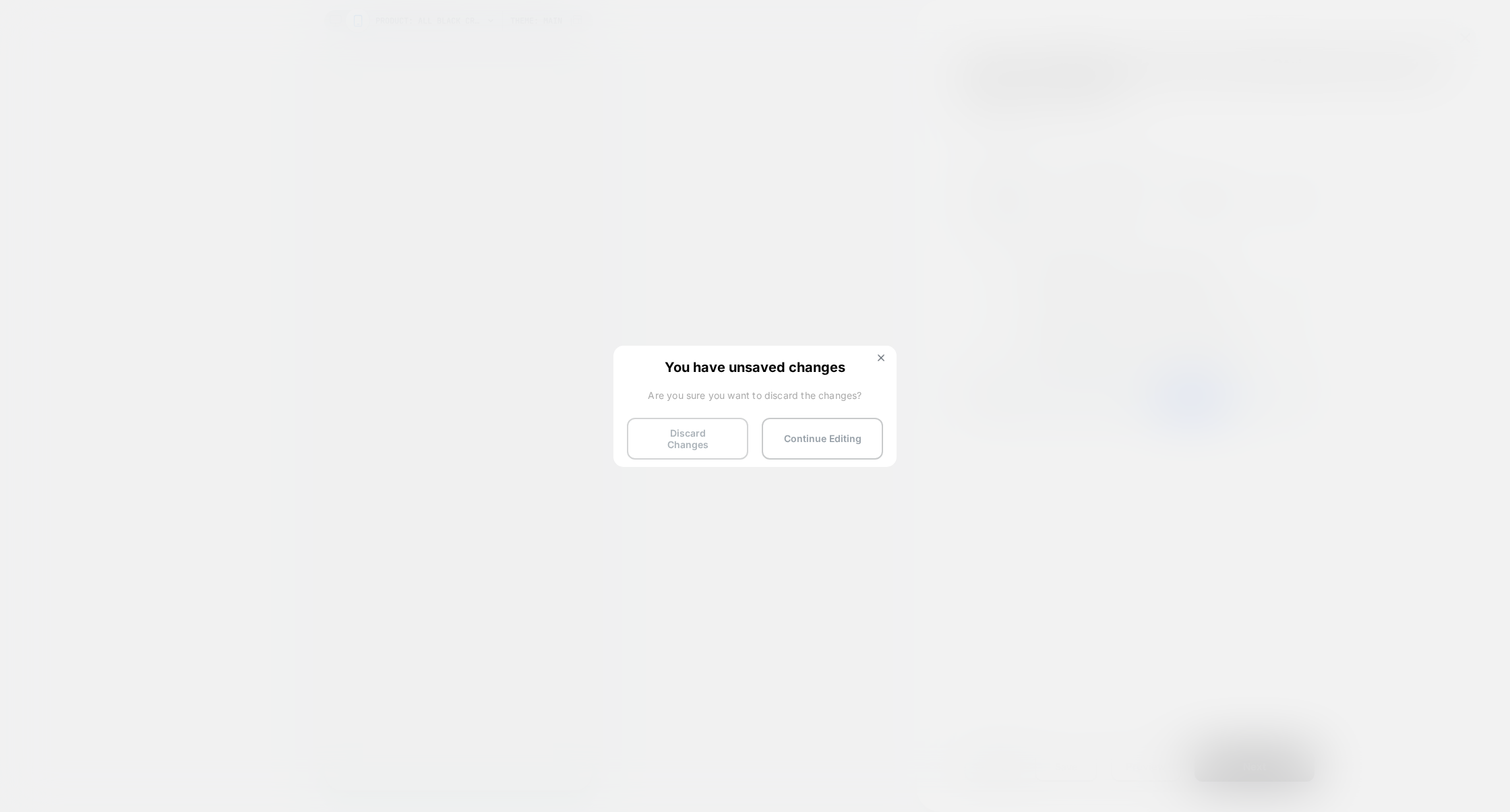
click at [724, 434] on button "Discard Changes" at bounding box center [687, 439] width 121 height 42
